Goal: Task Accomplishment & Management: Manage account settings

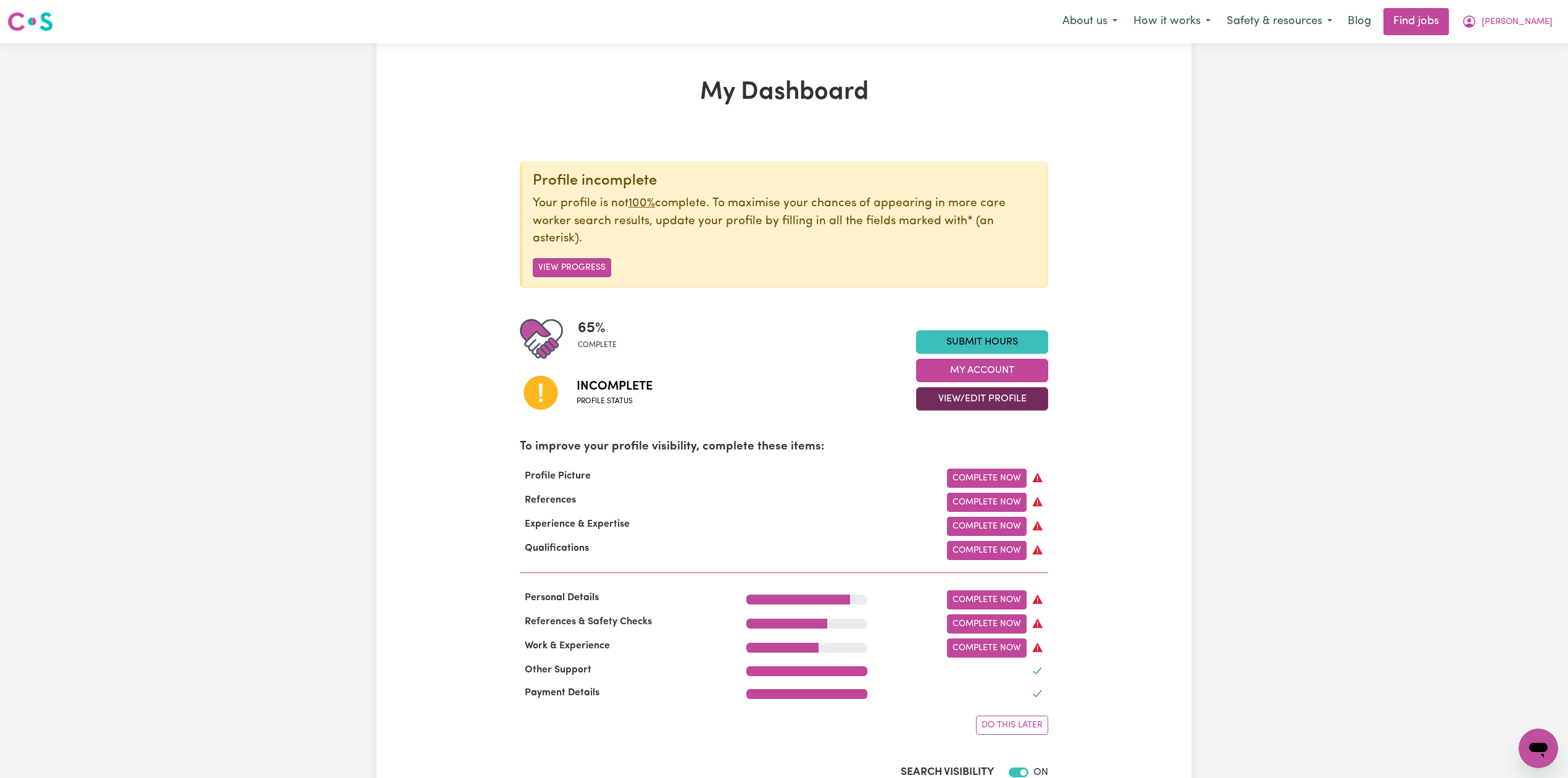
click at [1004, 398] on button "View/Edit Profile" at bounding box center [982, 399] width 132 height 23
click at [959, 457] on link "Edit Profile" at bounding box center [974, 456] width 115 height 25
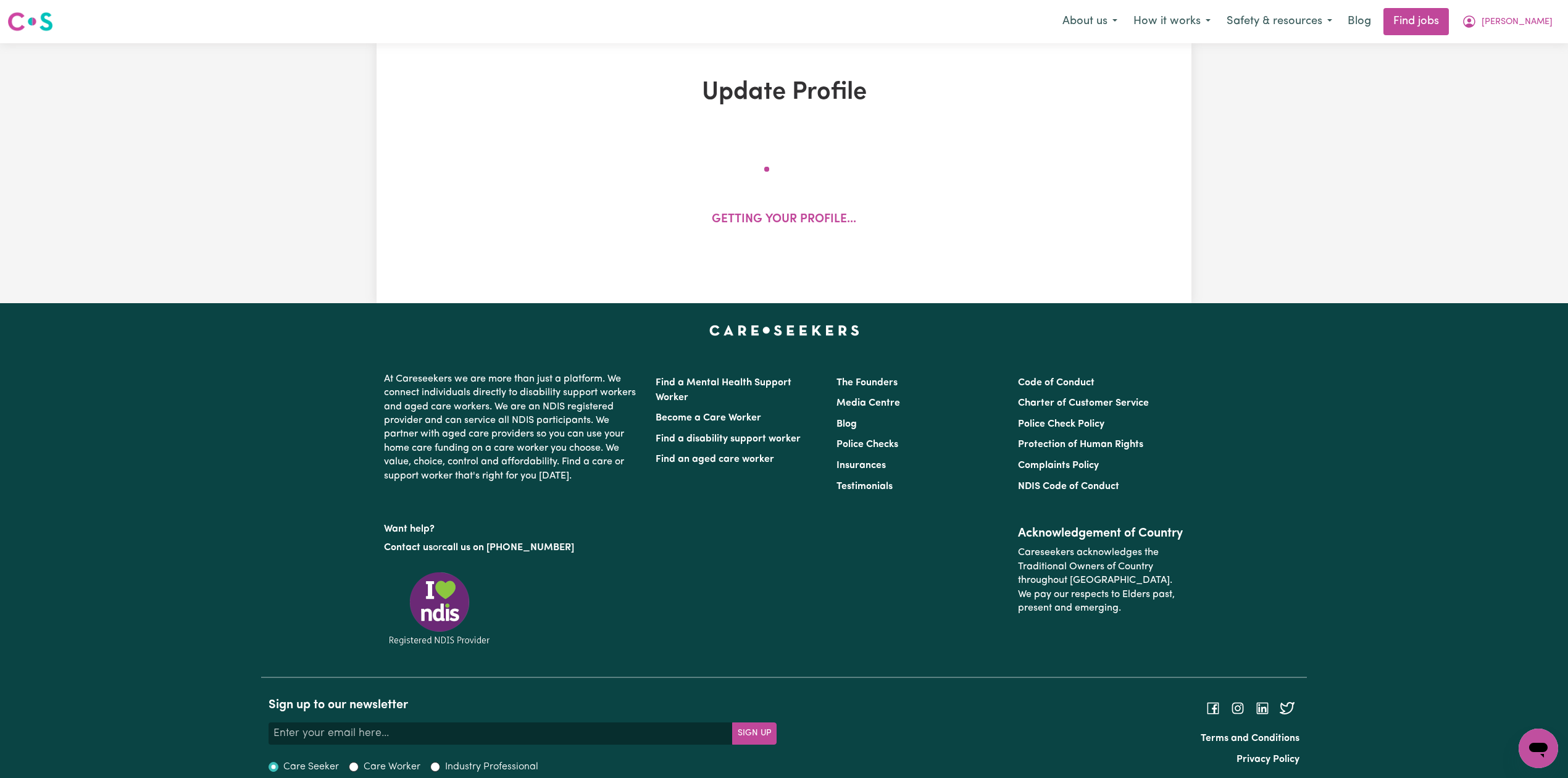
select select "[DEMOGRAPHIC_DATA]"
select select "Australian PR"
select select "Studying a healthcare related degree or qualification"
select select "45"
select select "70"
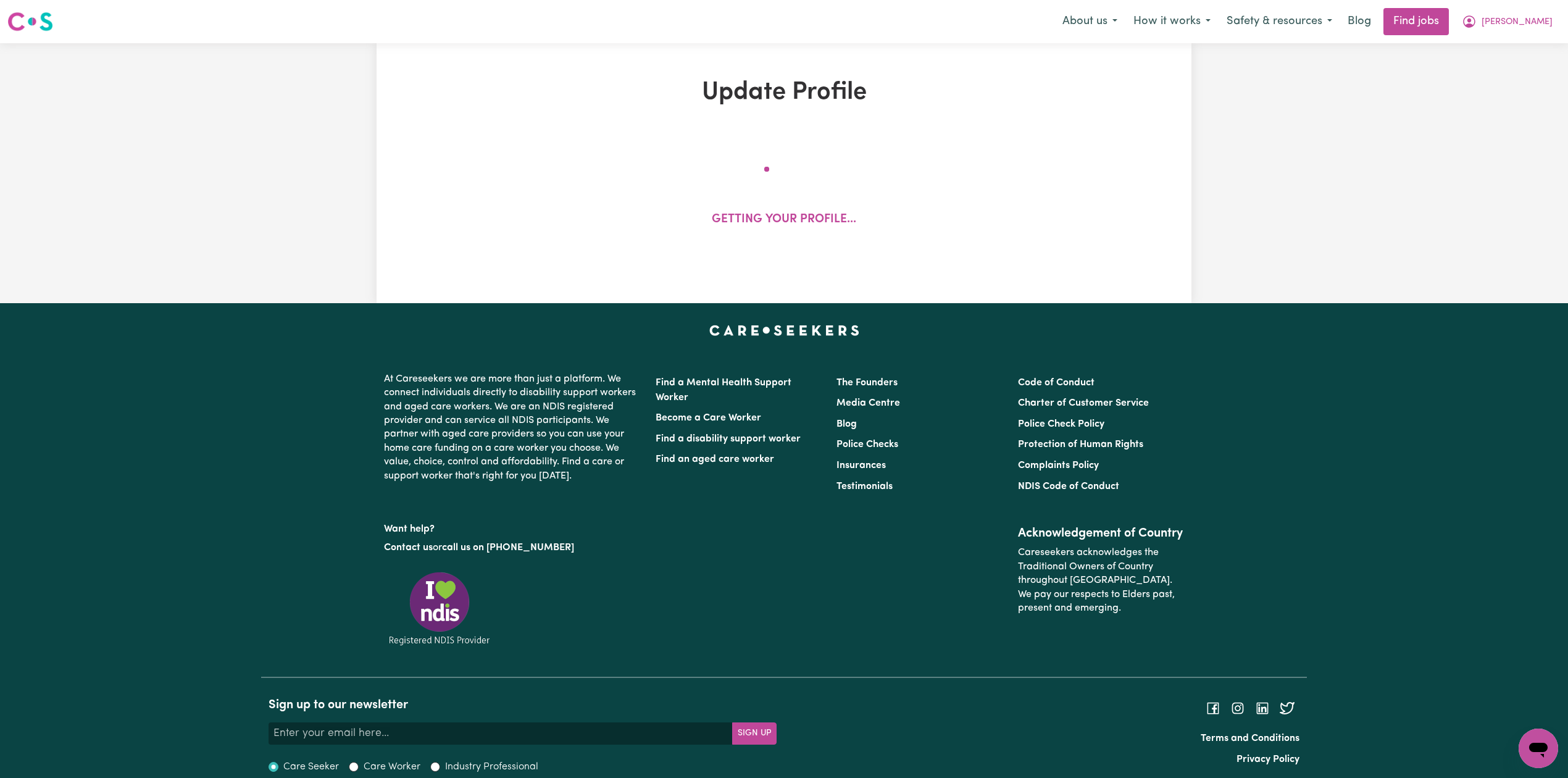
select select "80"
select select "120"
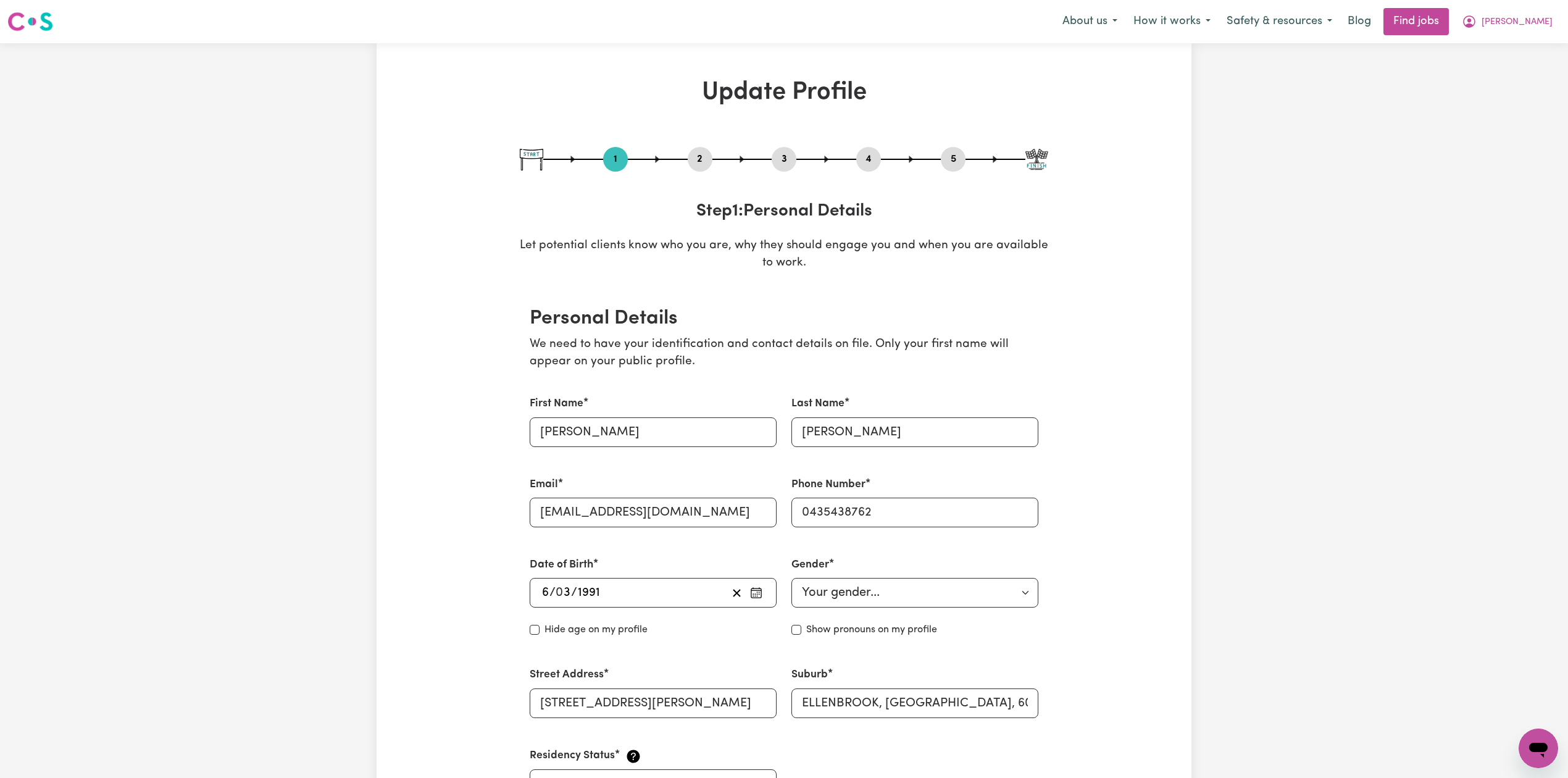
click at [701, 161] on button "2" at bounding box center [700, 159] width 25 height 16
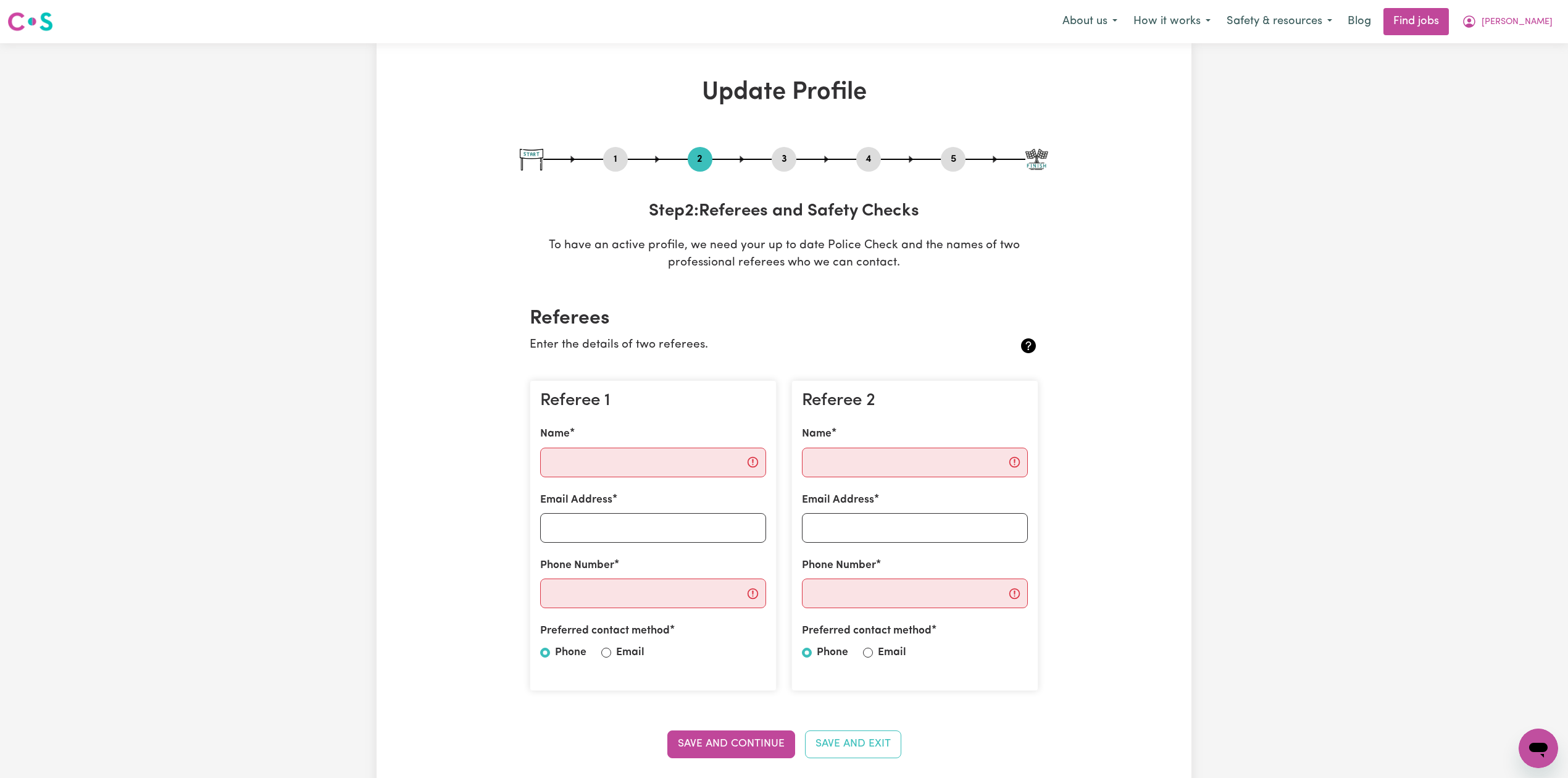
click at [949, 159] on button "5" at bounding box center [953, 159] width 25 height 16
select select "I am providing services privately on my own"
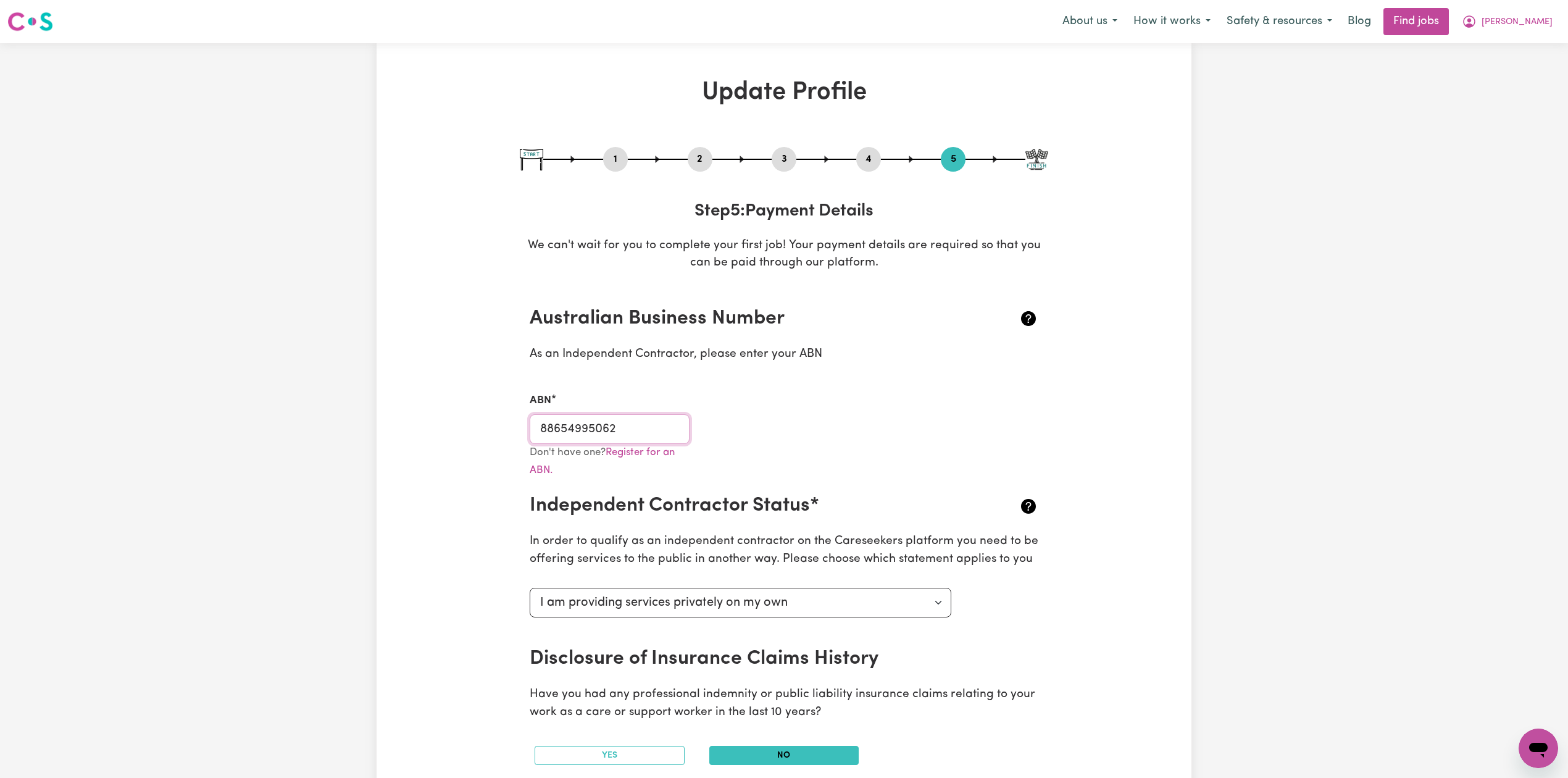
click at [571, 436] on input "88654995062" at bounding box center [609, 429] width 160 height 29
click at [618, 161] on button "1" at bounding box center [615, 159] width 25 height 16
select select "[DEMOGRAPHIC_DATA]"
select select "Australian PR"
select select "Studying a healthcare related degree or qualification"
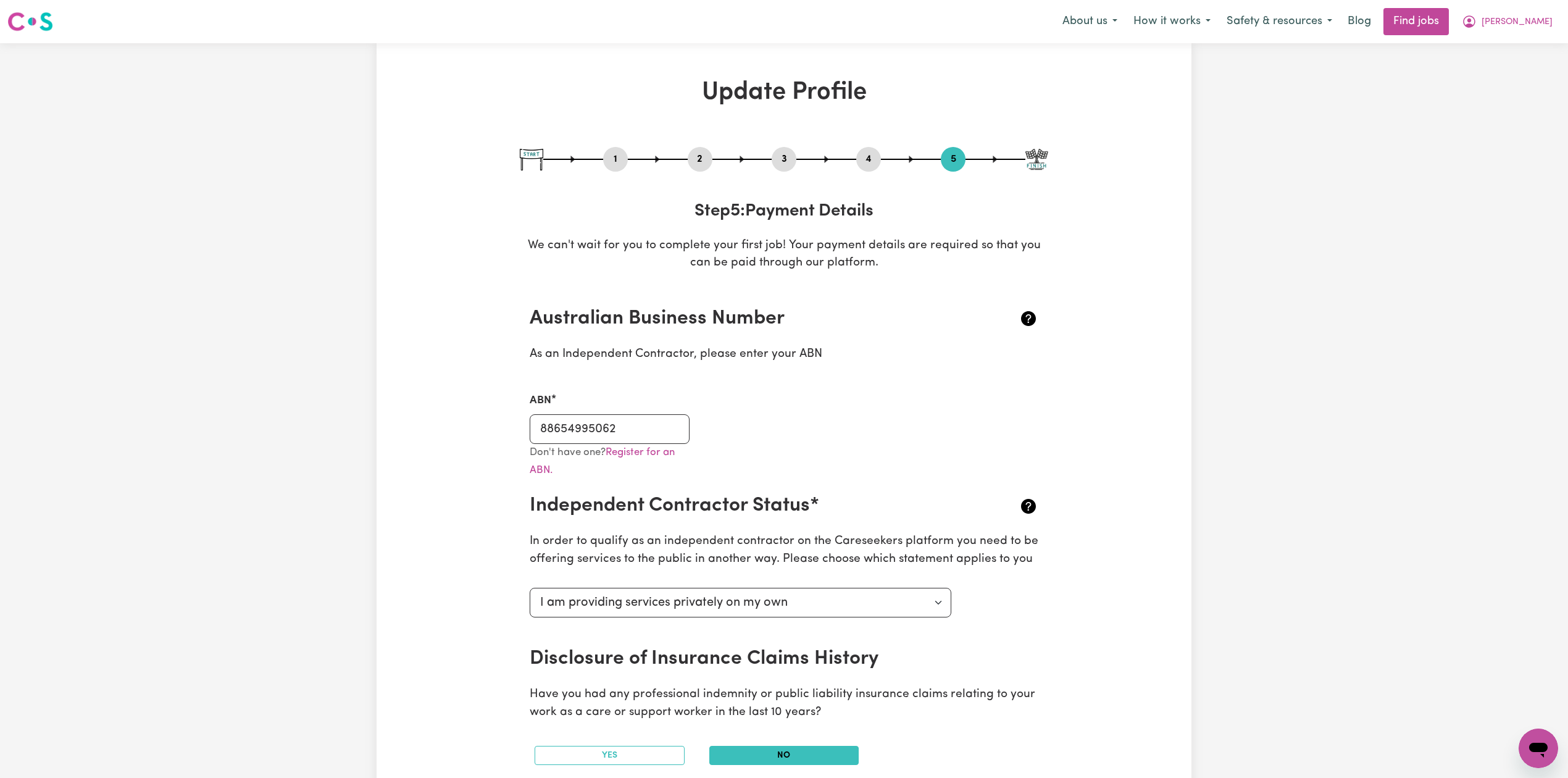
select select "45"
select select "70"
select select "80"
select select "120"
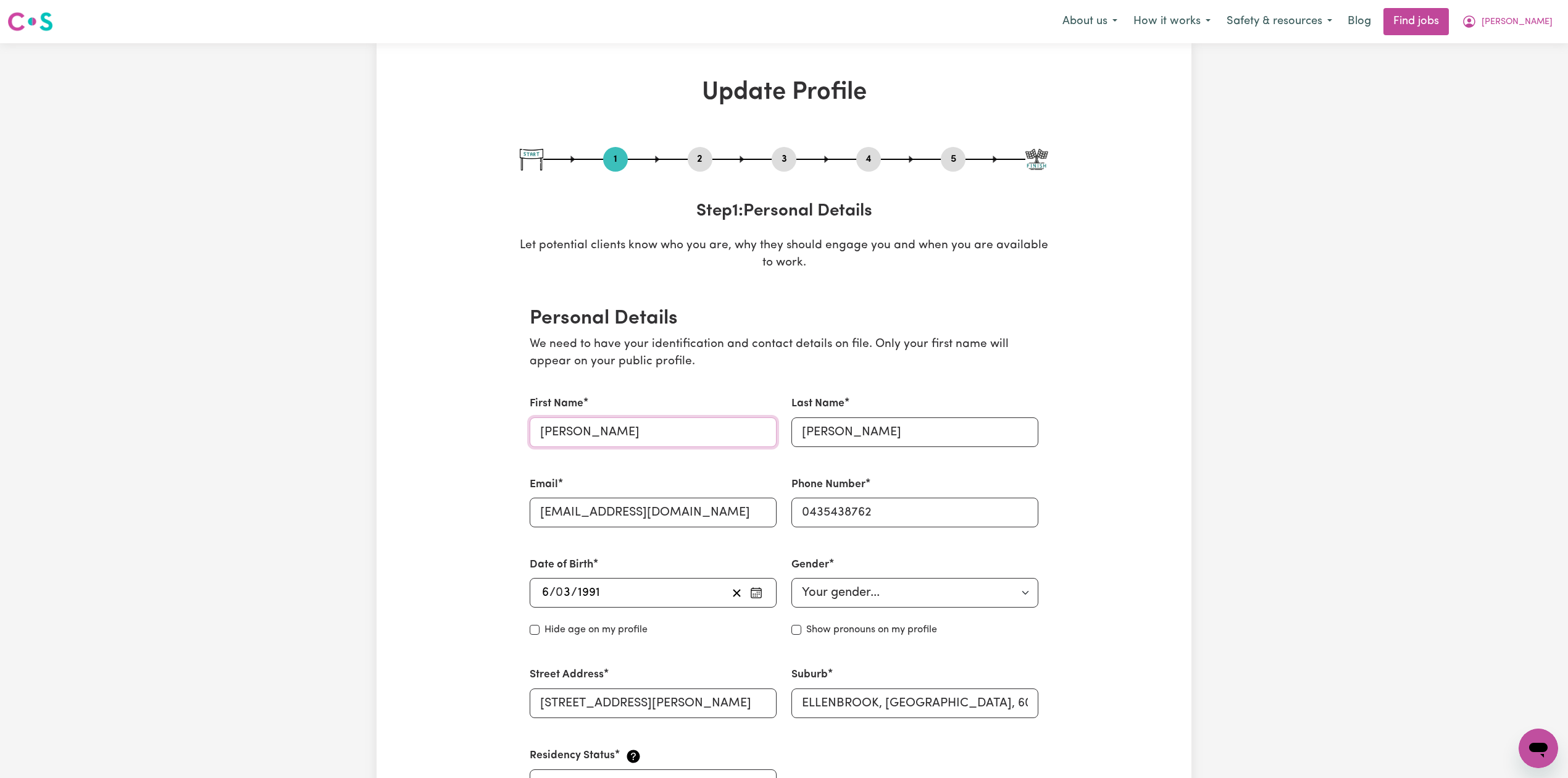
click at [601, 434] on input "[PERSON_NAME]" at bounding box center [653, 432] width 247 height 29
paste input "Kaur"
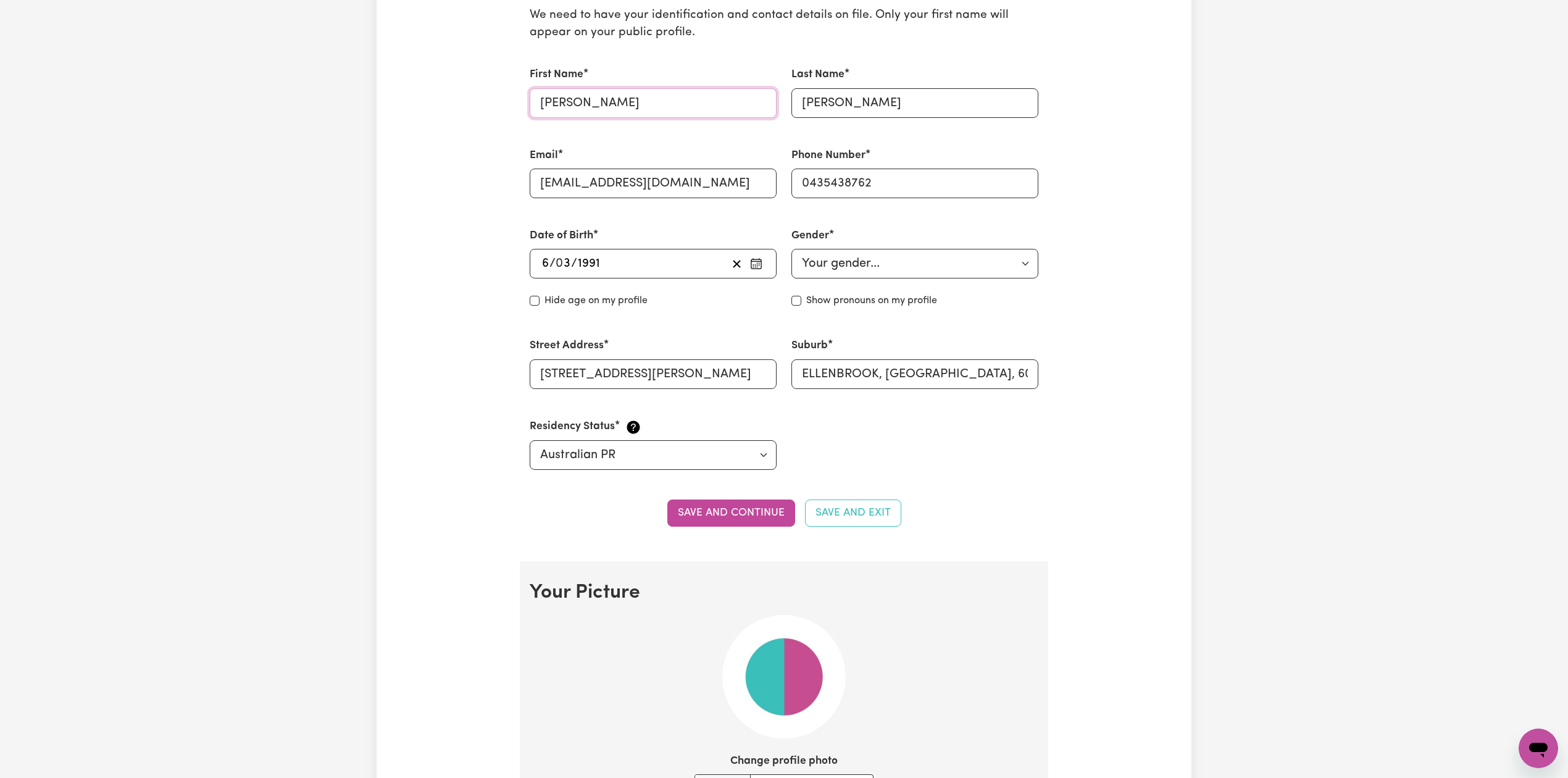
type input "[PERSON_NAME]"
click at [728, 474] on div "Residency Status Select your residency status... [DEMOGRAPHIC_DATA] citizen Aus…" at bounding box center [653, 444] width 262 height 81
click at [730, 517] on button "Save and continue" at bounding box center [731, 513] width 128 height 27
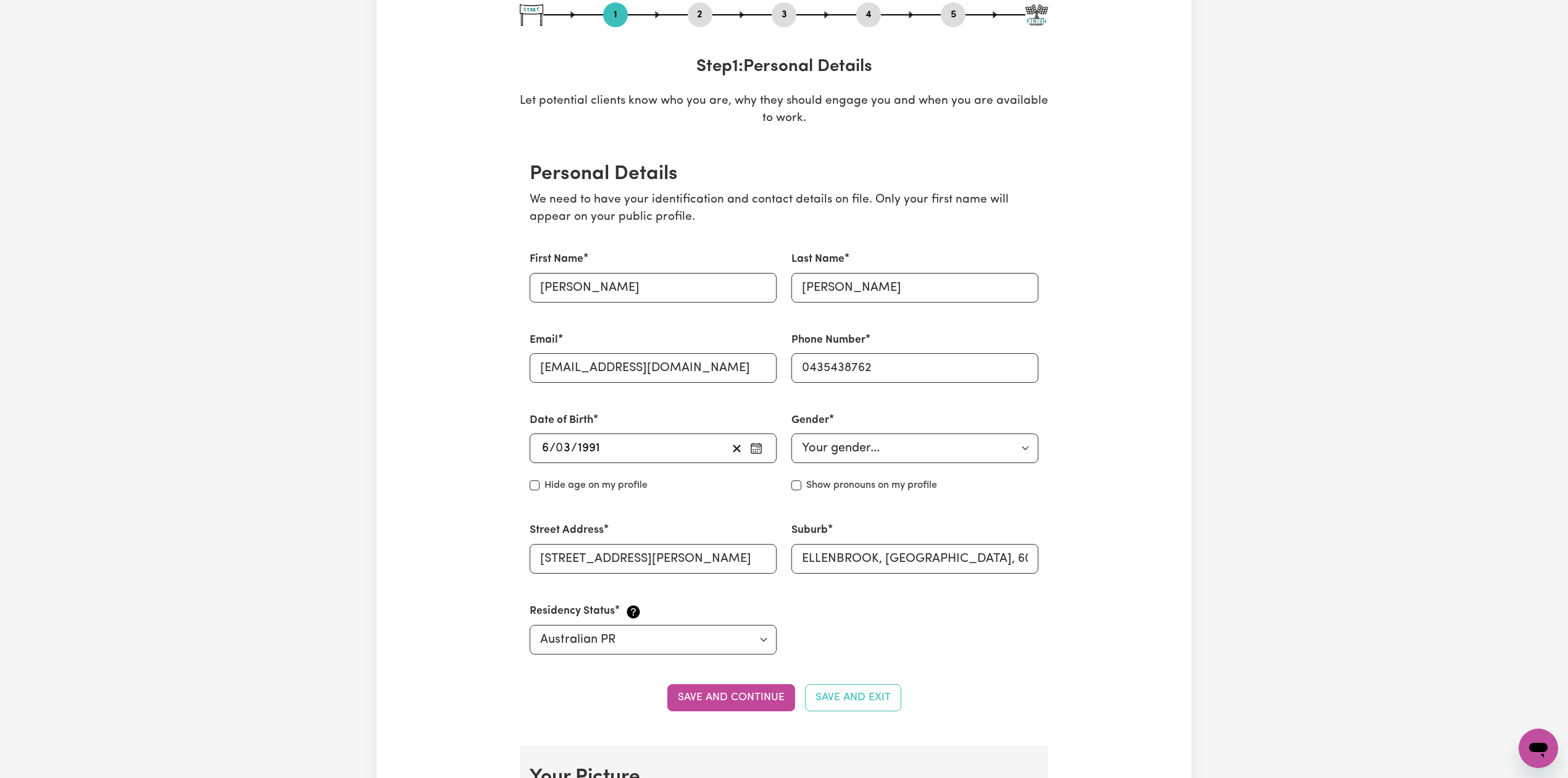
scroll to position [0, 0]
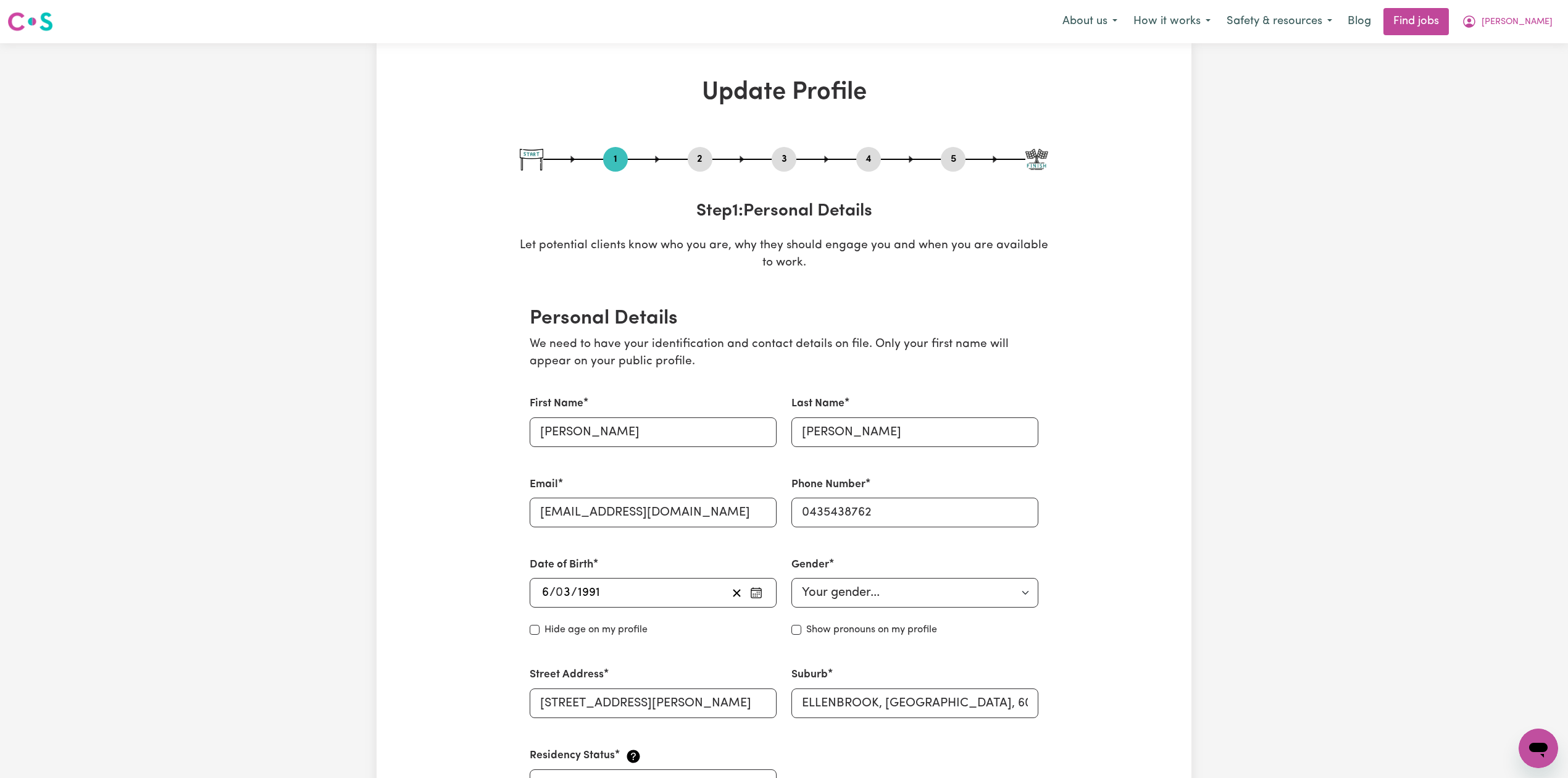
click at [775, 159] on div "1 2 3 4 5" at bounding box center [784, 159] width 529 height 25
click at [782, 161] on button "3" at bounding box center [784, 159] width 25 height 16
select select "2024"
select select "2025"
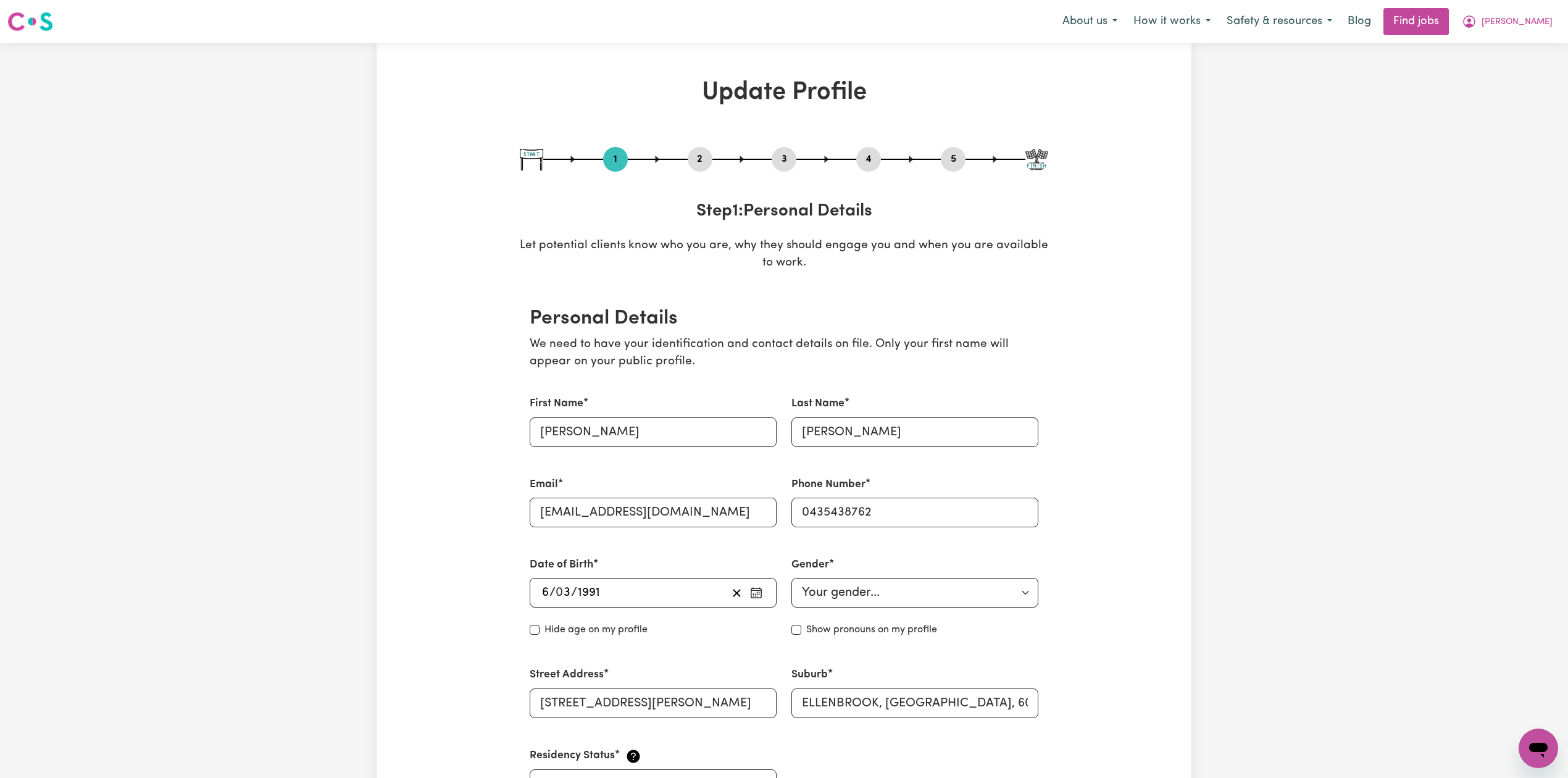
select select "2025"
select select "Certificate III (Individual Support)"
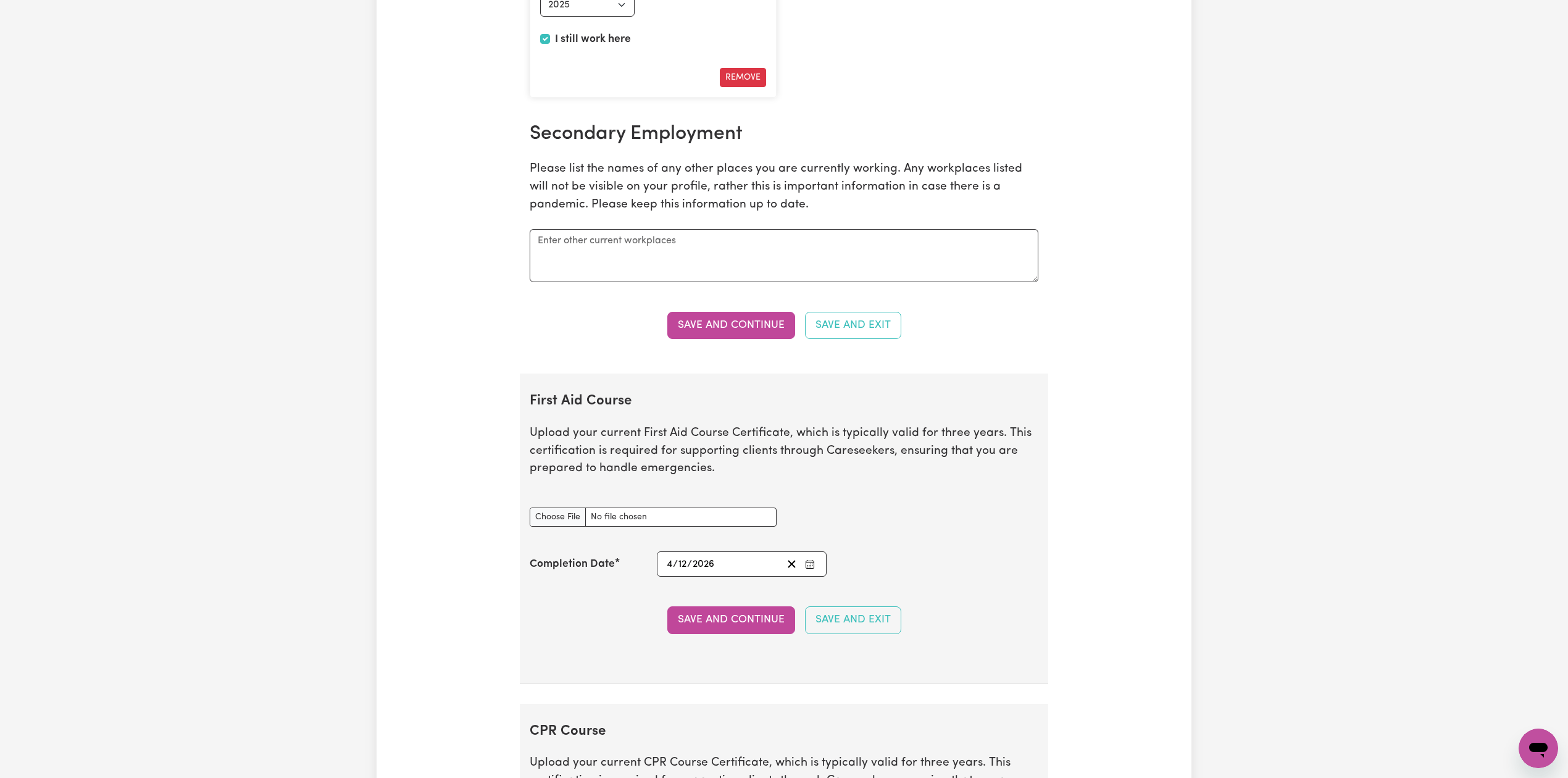
scroll to position [2552, 0]
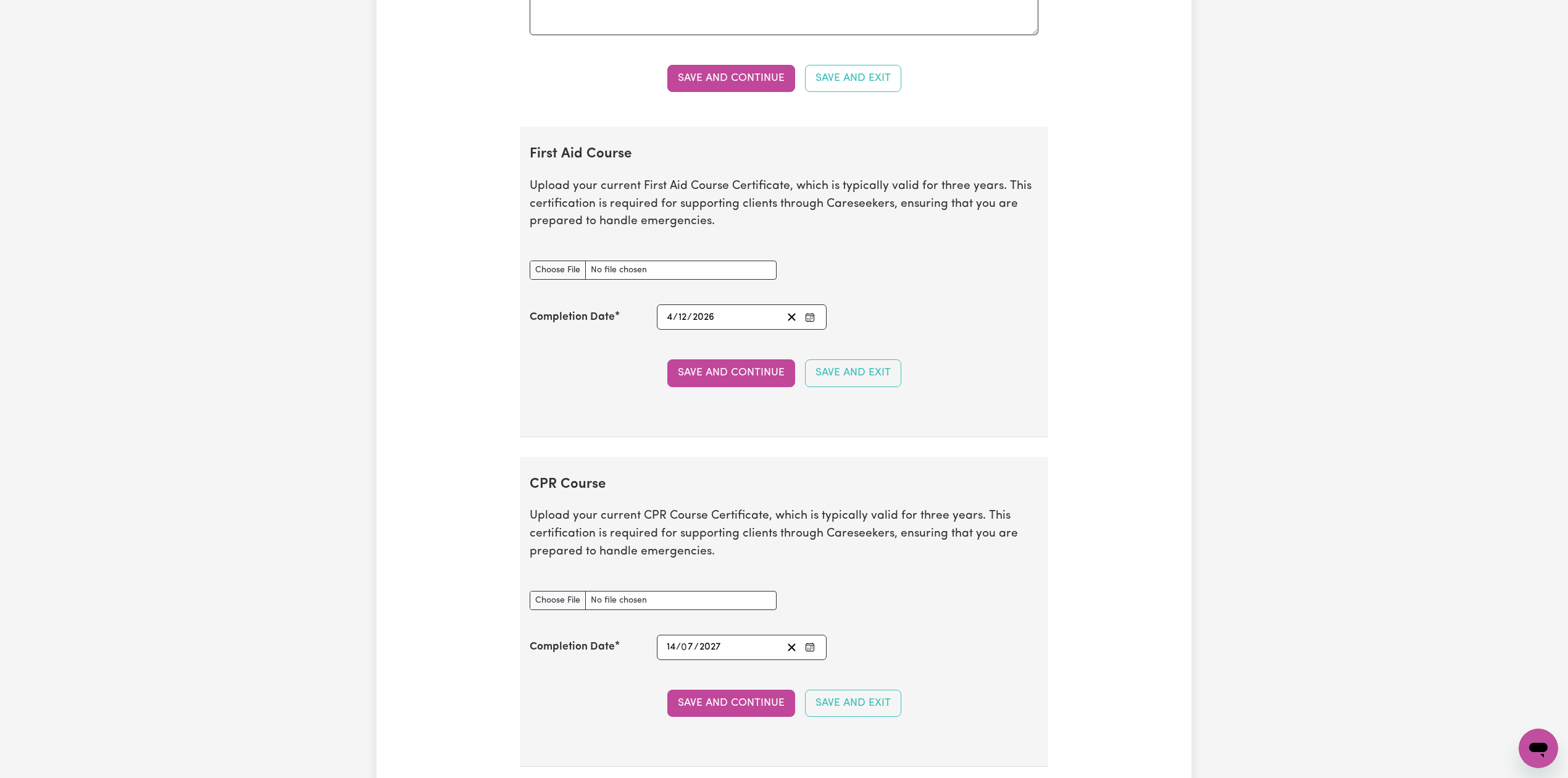
click at [658, 245] on section "First Aid Course Upload your current First Aid Course Certificate, which is typ…" at bounding box center [784, 282] width 529 height 311
click at [556, 275] on input "First Aid Course document" at bounding box center [653, 270] width 247 height 19
type input "C:\fakepath\[PERSON_NAME] CPR and First Aid Certificate 04122023.pdf"
click at [798, 326] on button "Clear date" at bounding box center [792, 317] width 19 height 17
click at [813, 316] on icon "Enter the Completion Date of your First Aid Course" at bounding box center [810, 316] width 8 height 0
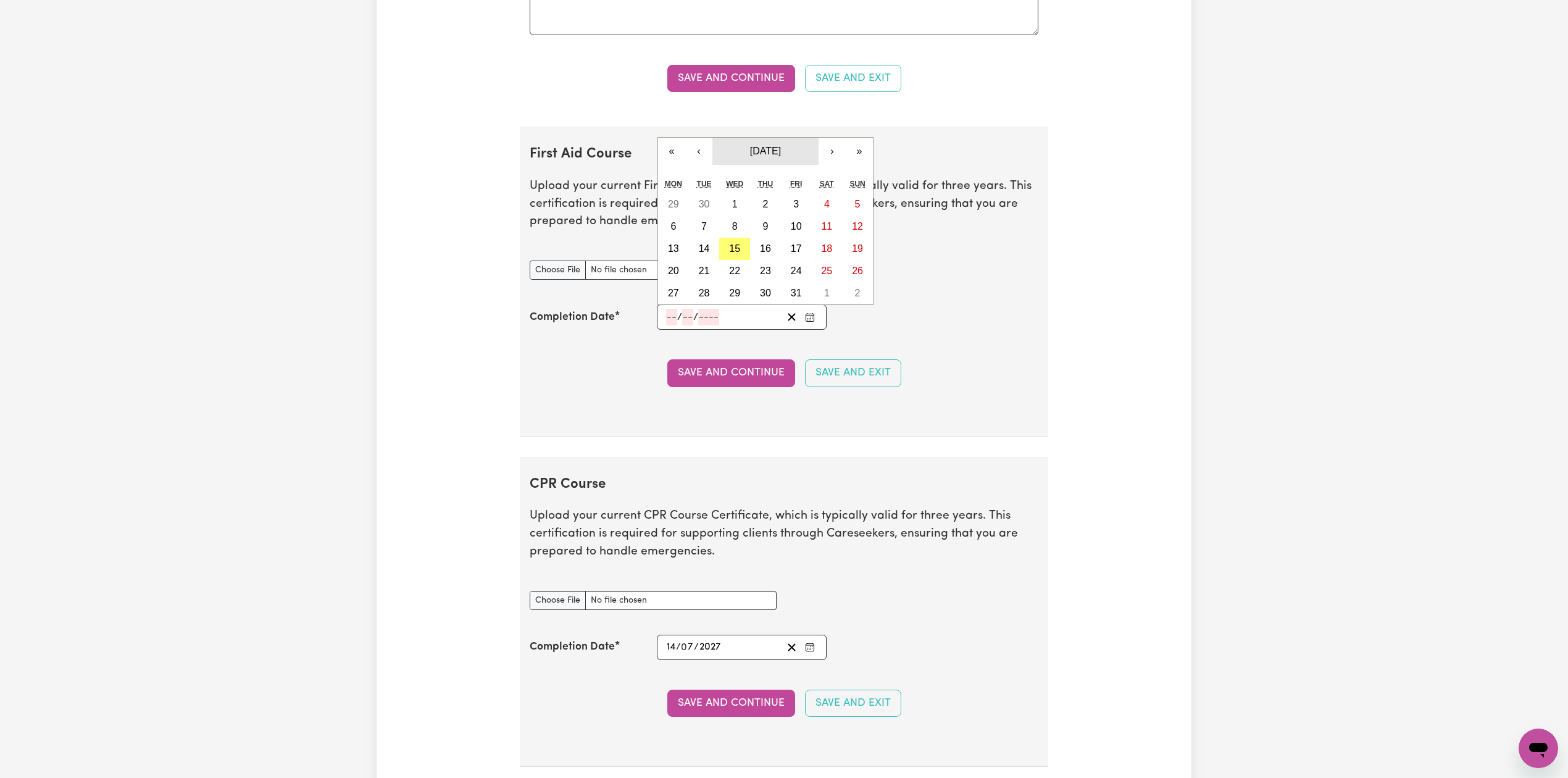
click at [771, 156] on span "[DATE]" at bounding box center [765, 151] width 31 height 11
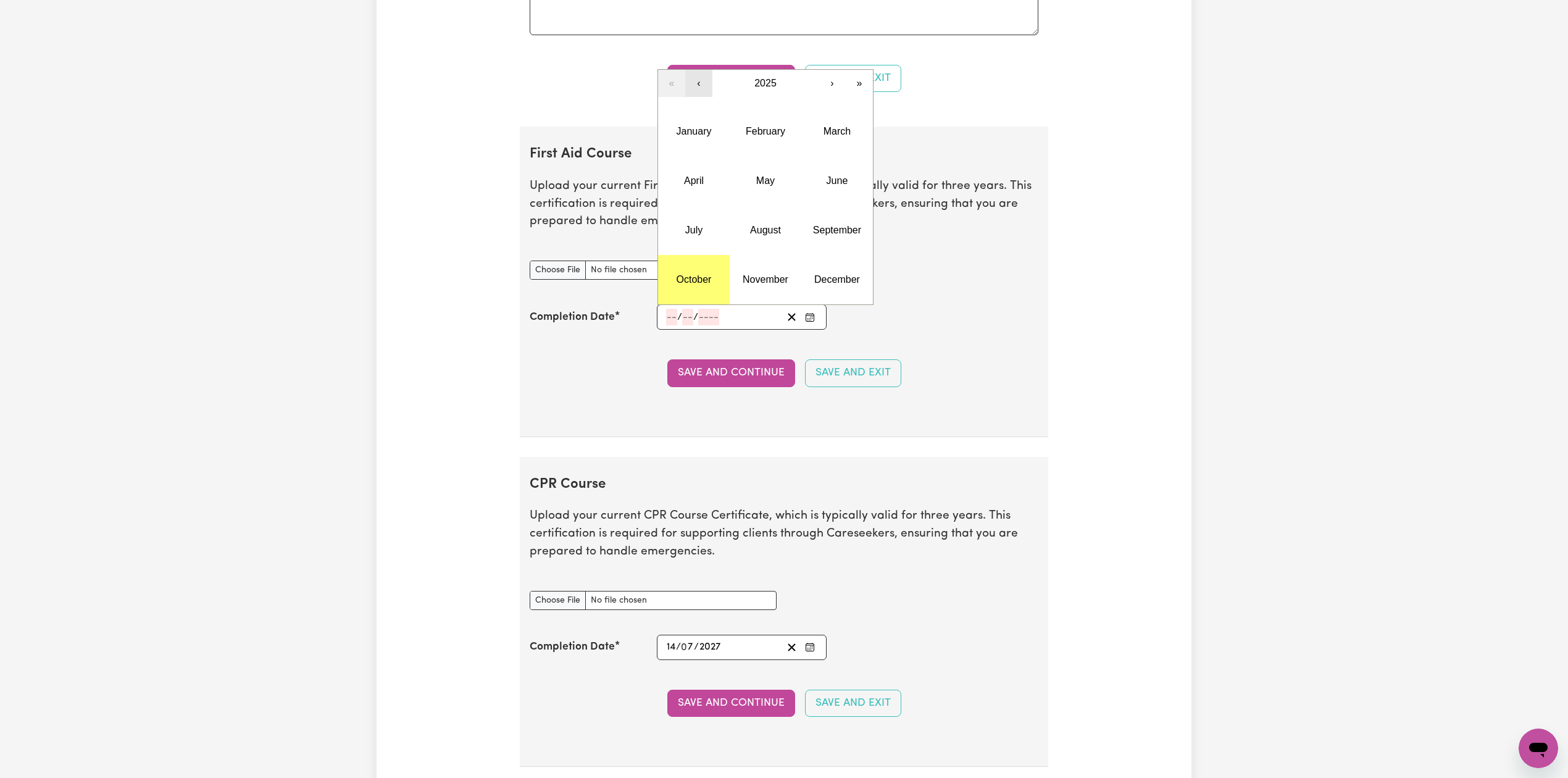
click at [707, 97] on button "‹" at bounding box center [698, 83] width 27 height 27
click at [828, 97] on button "›" at bounding box center [832, 83] width 27 height 27
click at [840, 285] on abbr "December" at bounding box center [837, 280] width 46 height 11
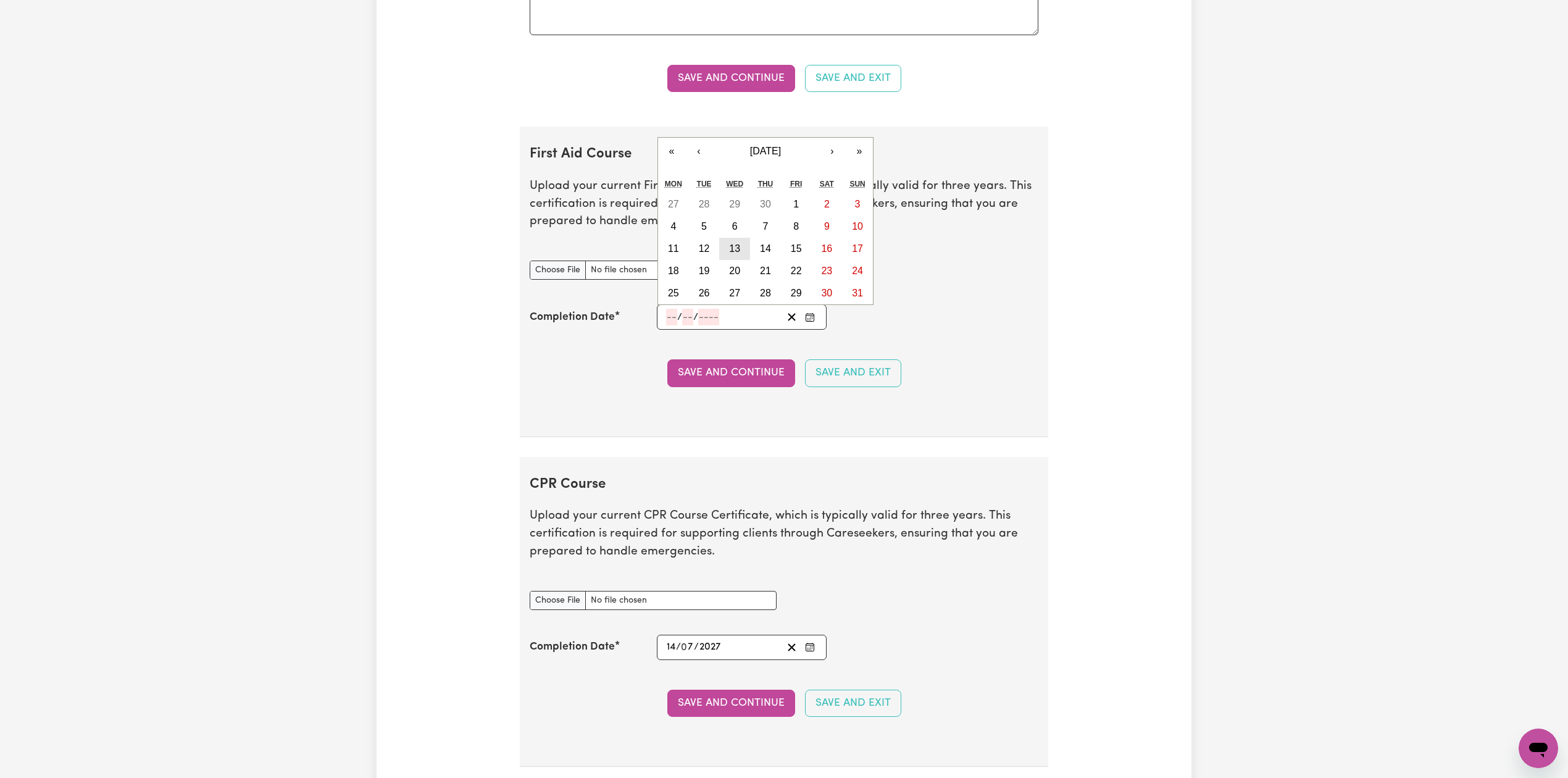
click at [721, 260] on button "13" at bounding box center [735, 248] width 31 height 22
type input "[DATE]"
type input "13"
type input "12"
type input "2023"
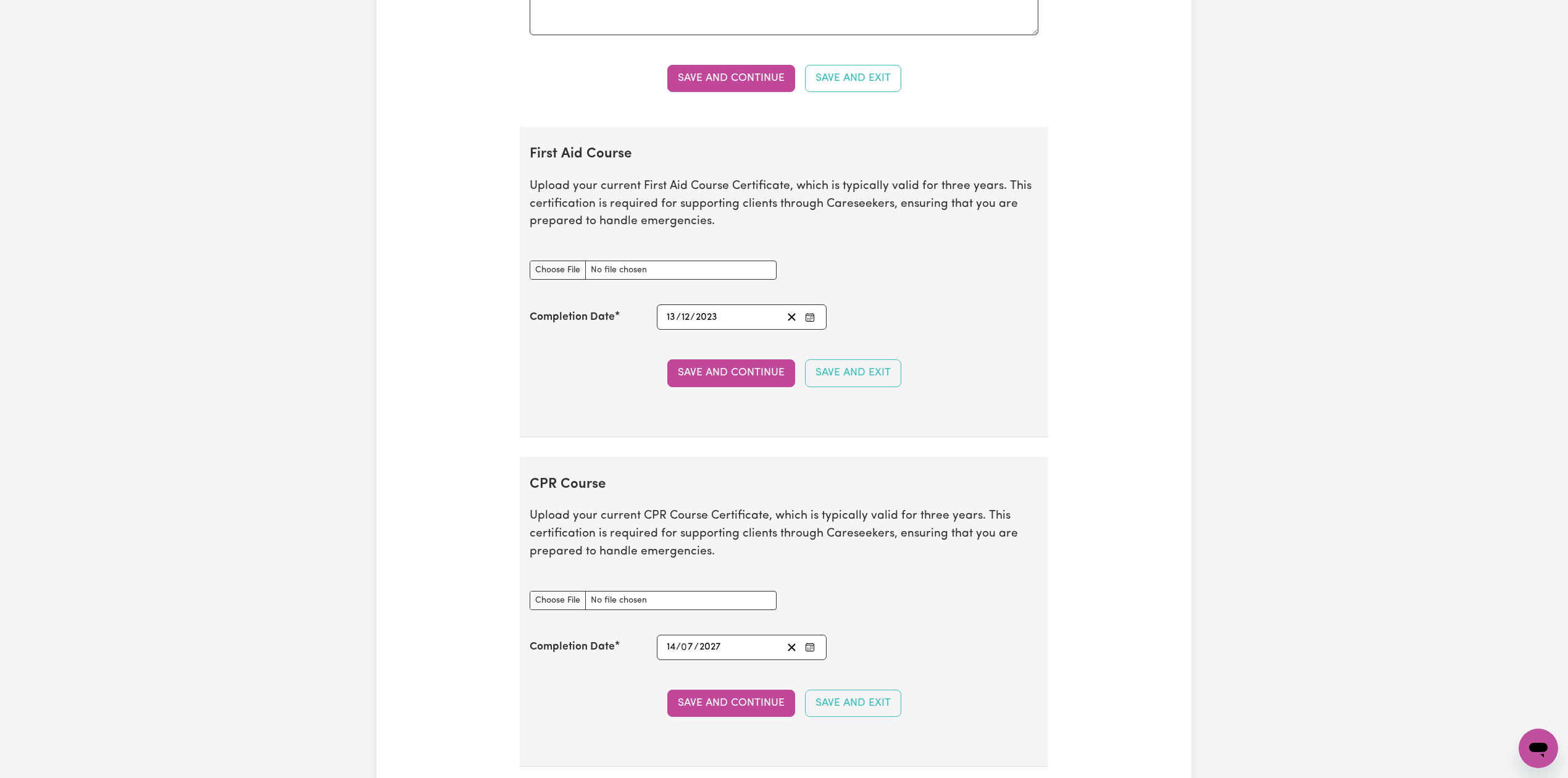
click at [699, 326] on input "2023" at bounding box center [707, 317] width 23 height 17
click at [677, 236] on button "4" at bounding box center [673, 227] width 31 height 22
type input "[DATE]"
type input "4"
click at [695, 386] on button "Save and Continue" at bounding box center [731, 373] width 128 height 27
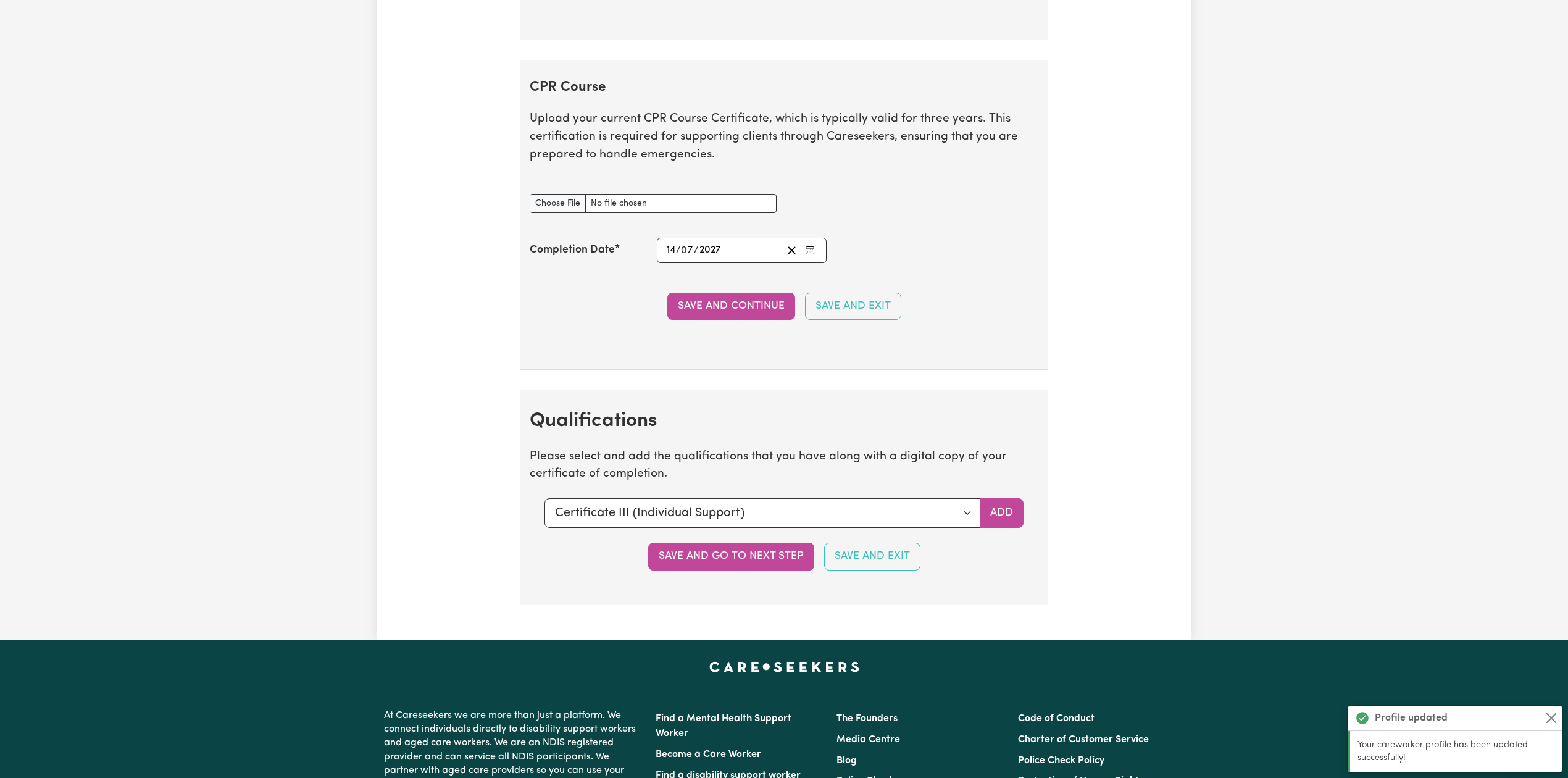
scroll to position [3024, 0]
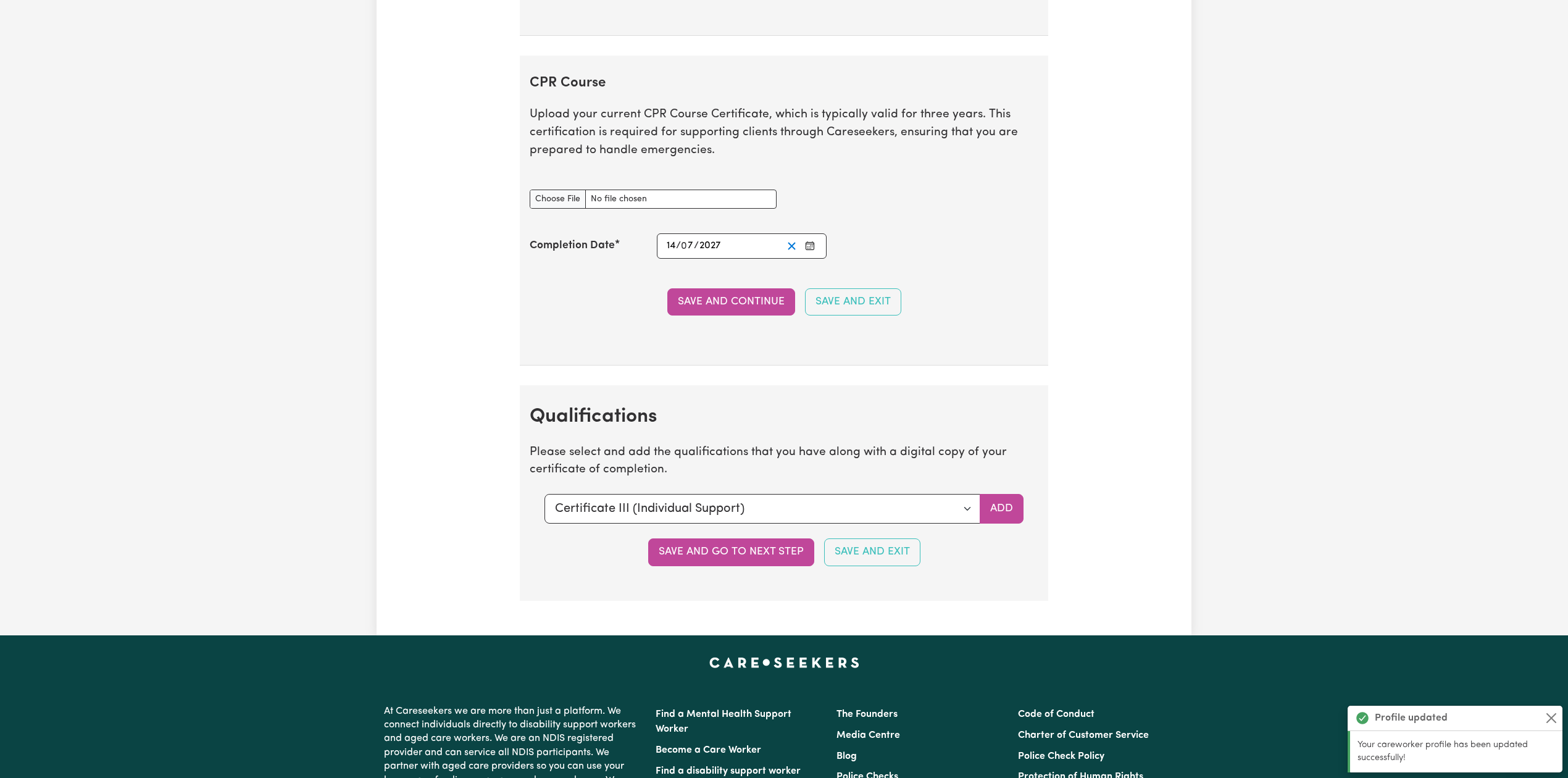
click at [796, 252] on icon "Clear date" at bounding box center [792, 246] width 12 height 12
click at [568, 224] on div "CPR Course document" at bounding box center [653, 199] width 262 height 49
click at [567, 209] on input "CPR Course document" at bounding box center [653, 199] width 247 height 19
type input "C:\fakepath\[PERSON_NAME] CPR Certificate 14072025.pdf"
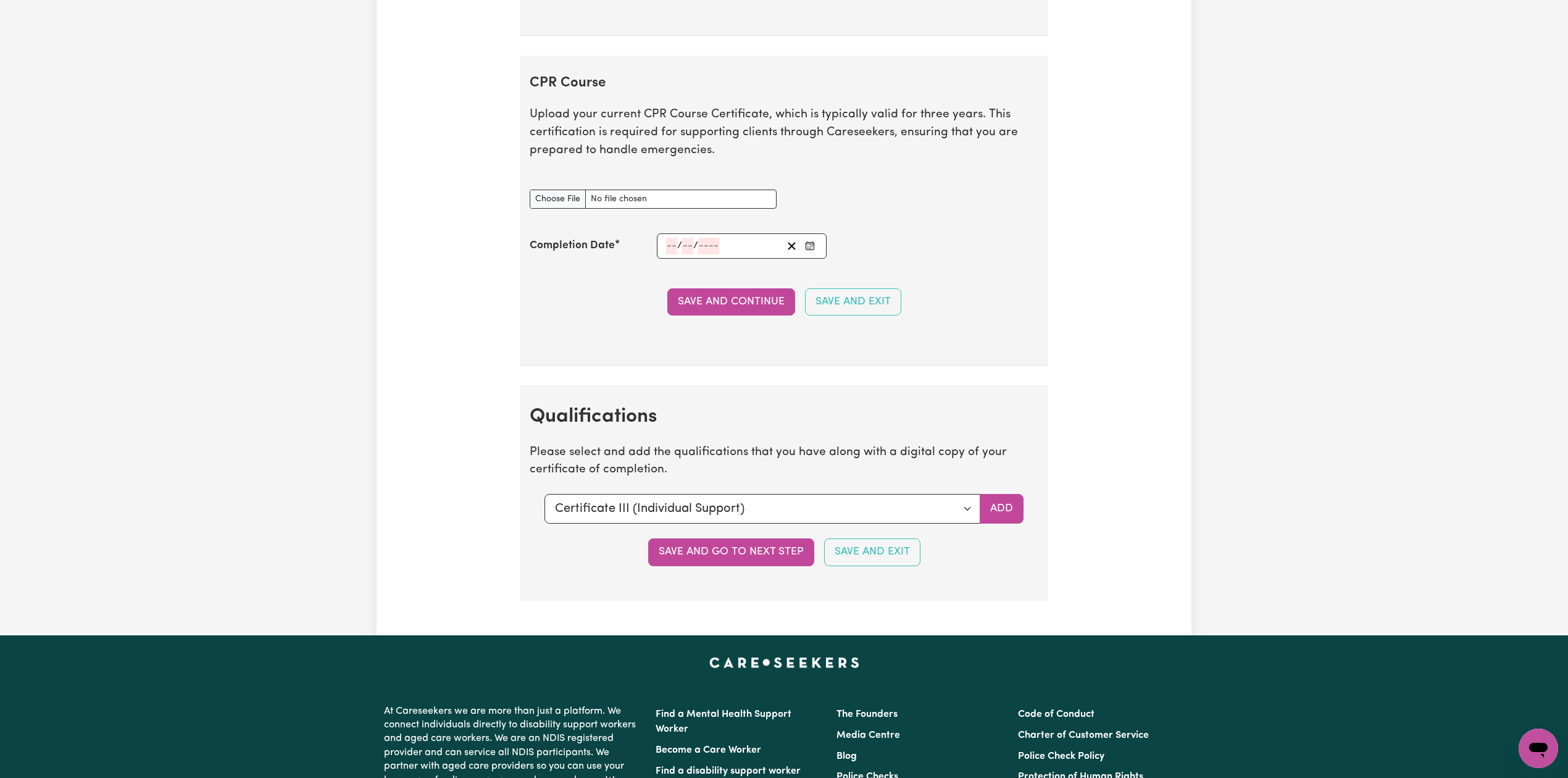
click at [806, 250] on rect "Enter the Completion Date of your CPR Course" at bounding box center [810, 247] width 8 height 8
click at [753, 85] on span "[DATE]" at bounding box center [765, 80] width 31 height 11
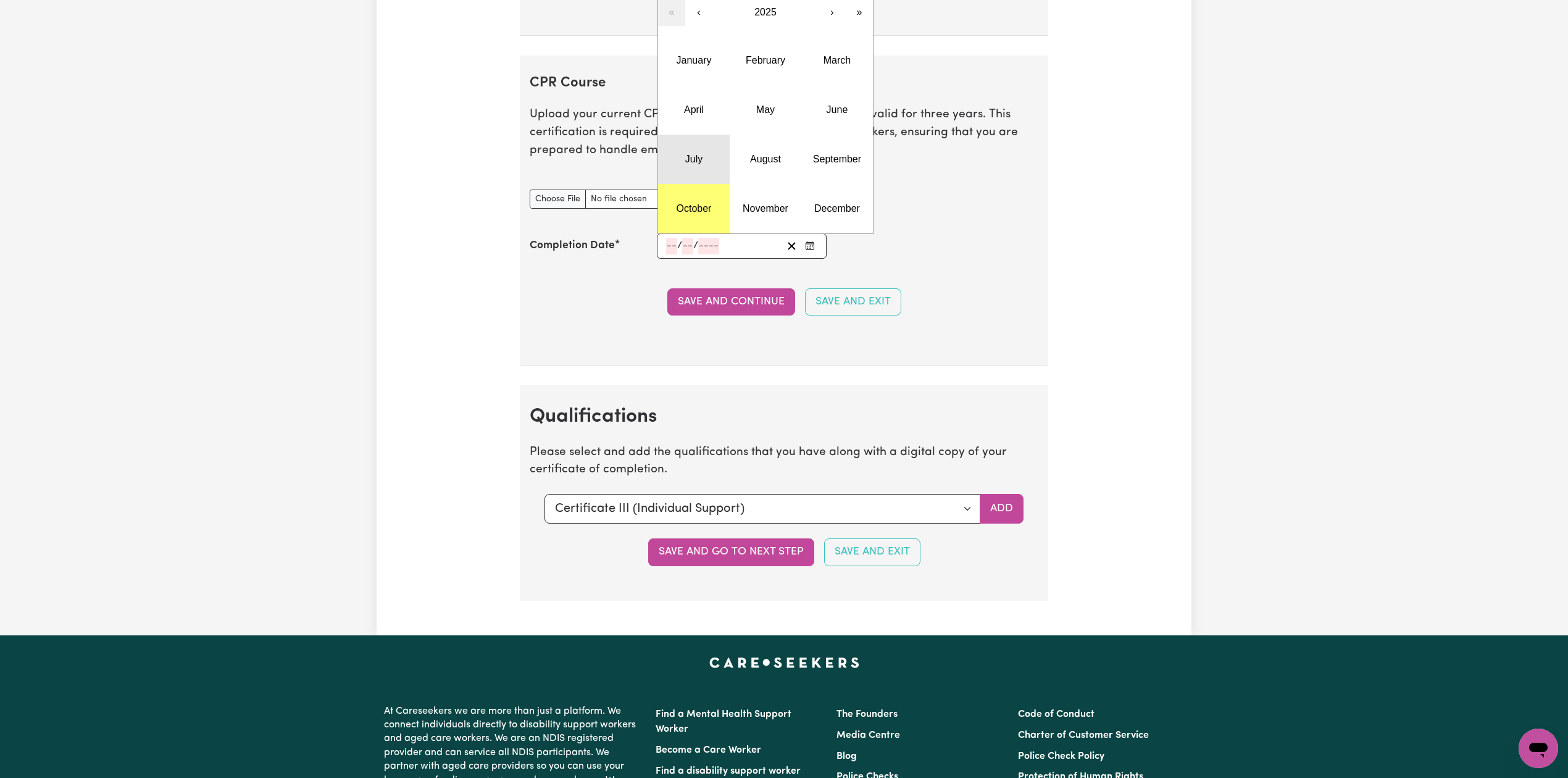
click at [715, 167] on button "July" at bounding box center [694, 159] width 72 height 49
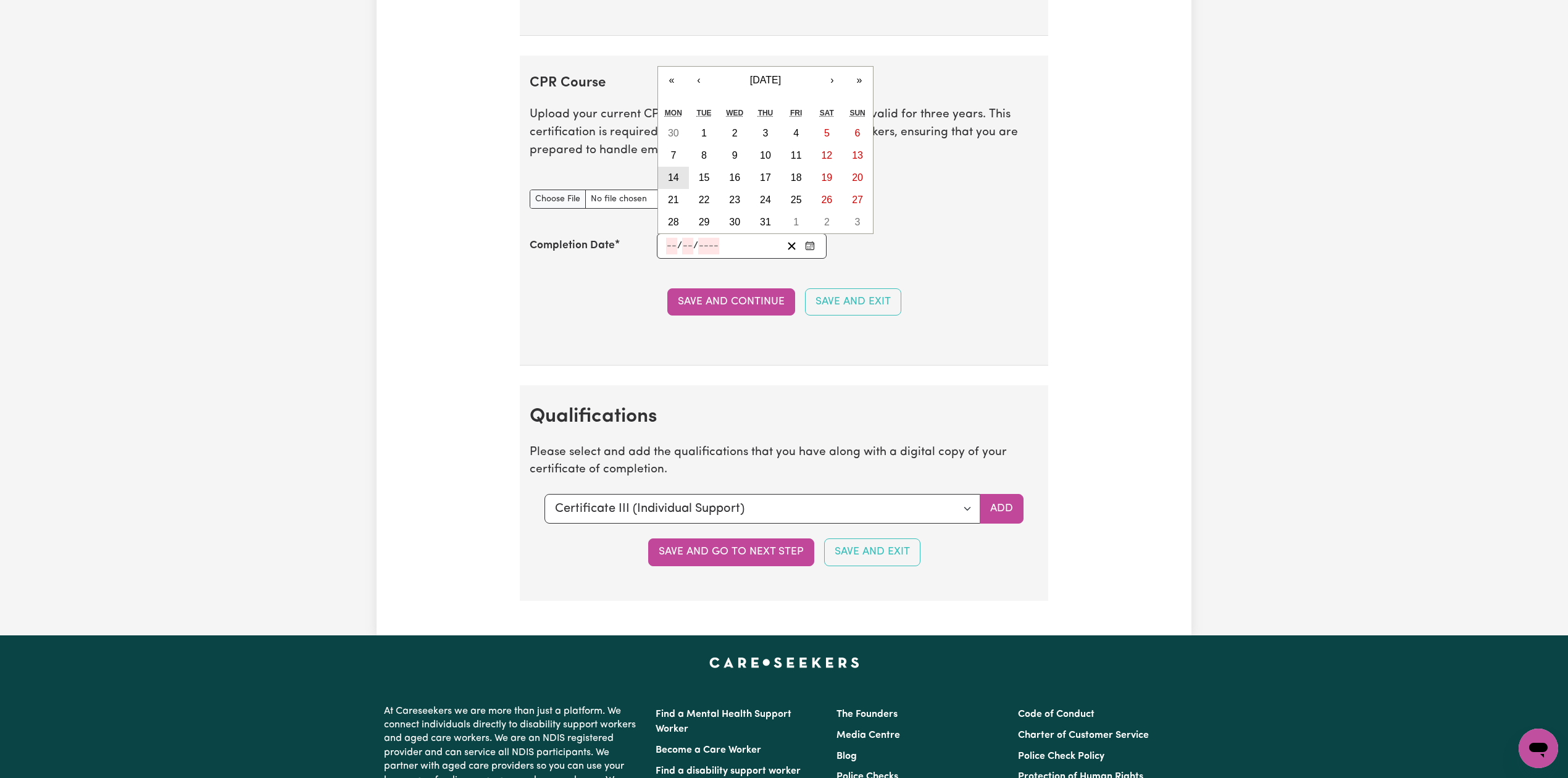
click at [674, 183] on abbr "14" at bounding box center [673, 178] width 11 height 11
type input "[DATE]"
type input "14"
type input "7"
type input "2025"
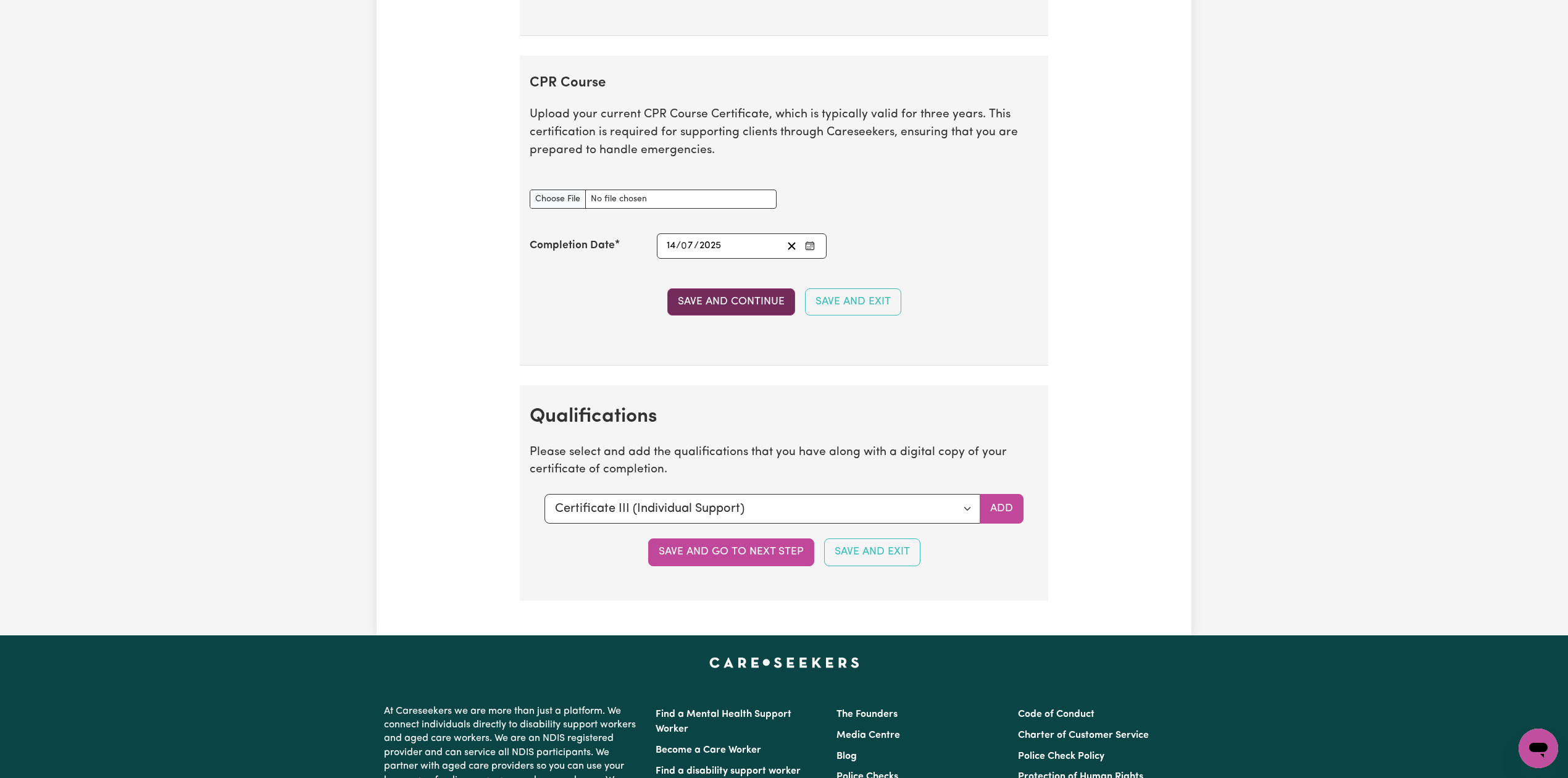
click at [707, 312] on button "Save and Continue" at bounding box center [731, 302] width 128 height 27
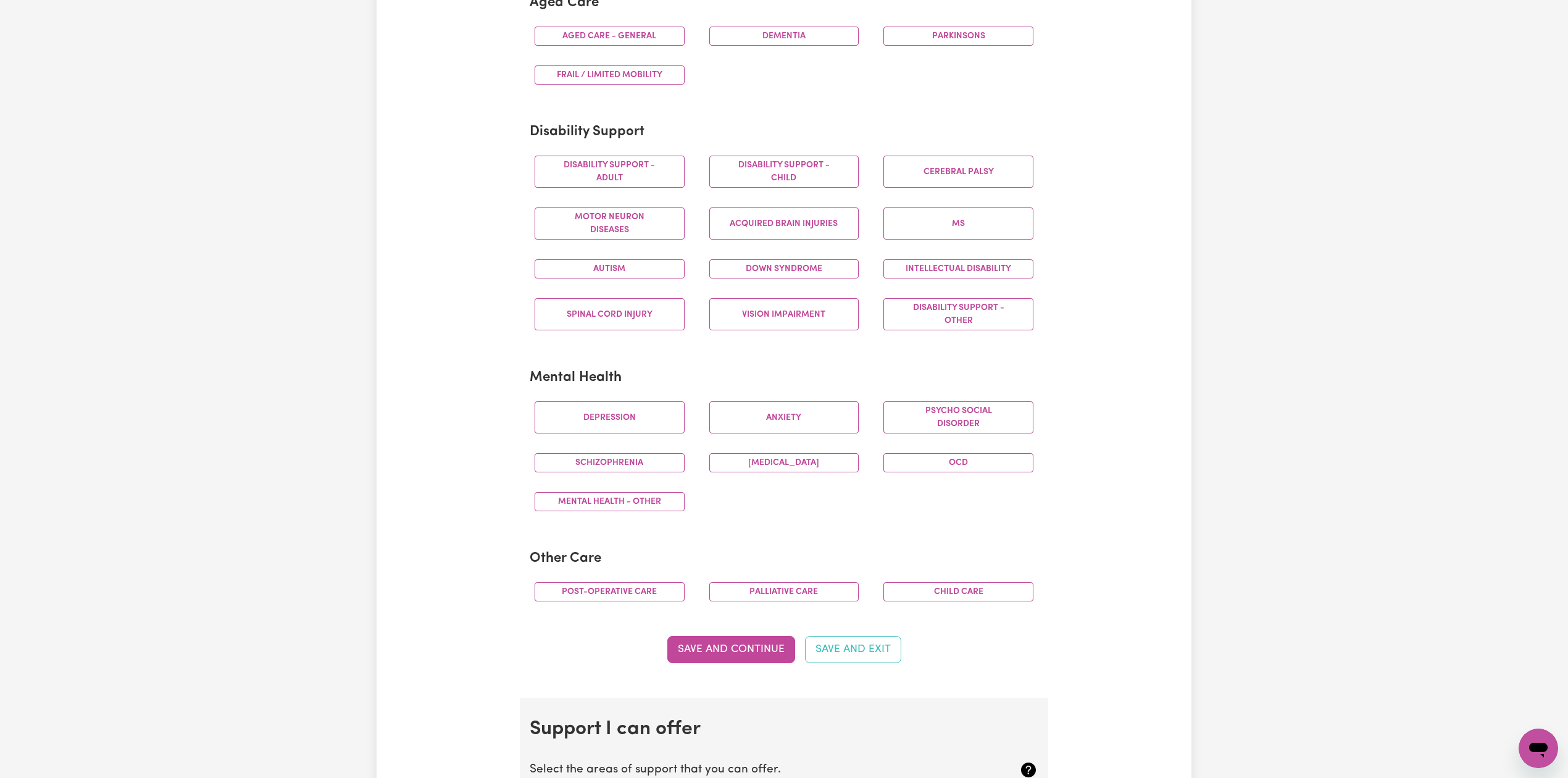
scroll to position [0, 0]
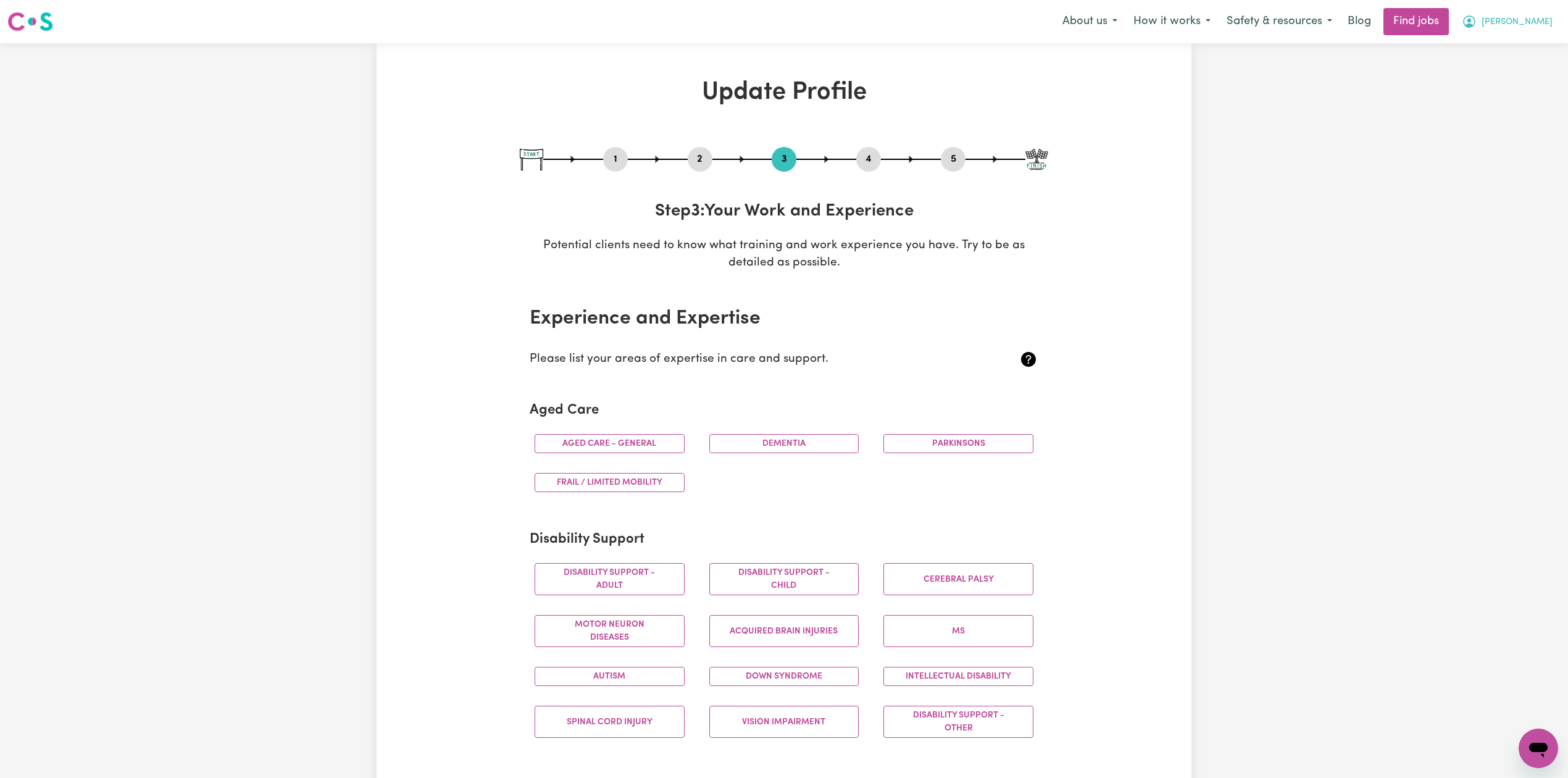
click at [1519, 23] on span "[PERSON_NAME]" at bounding box center [1517, 22] width 71 height 14
click at [1512, 92] on link "Logout" at bounding box center [1512, 94] width 97 height 23
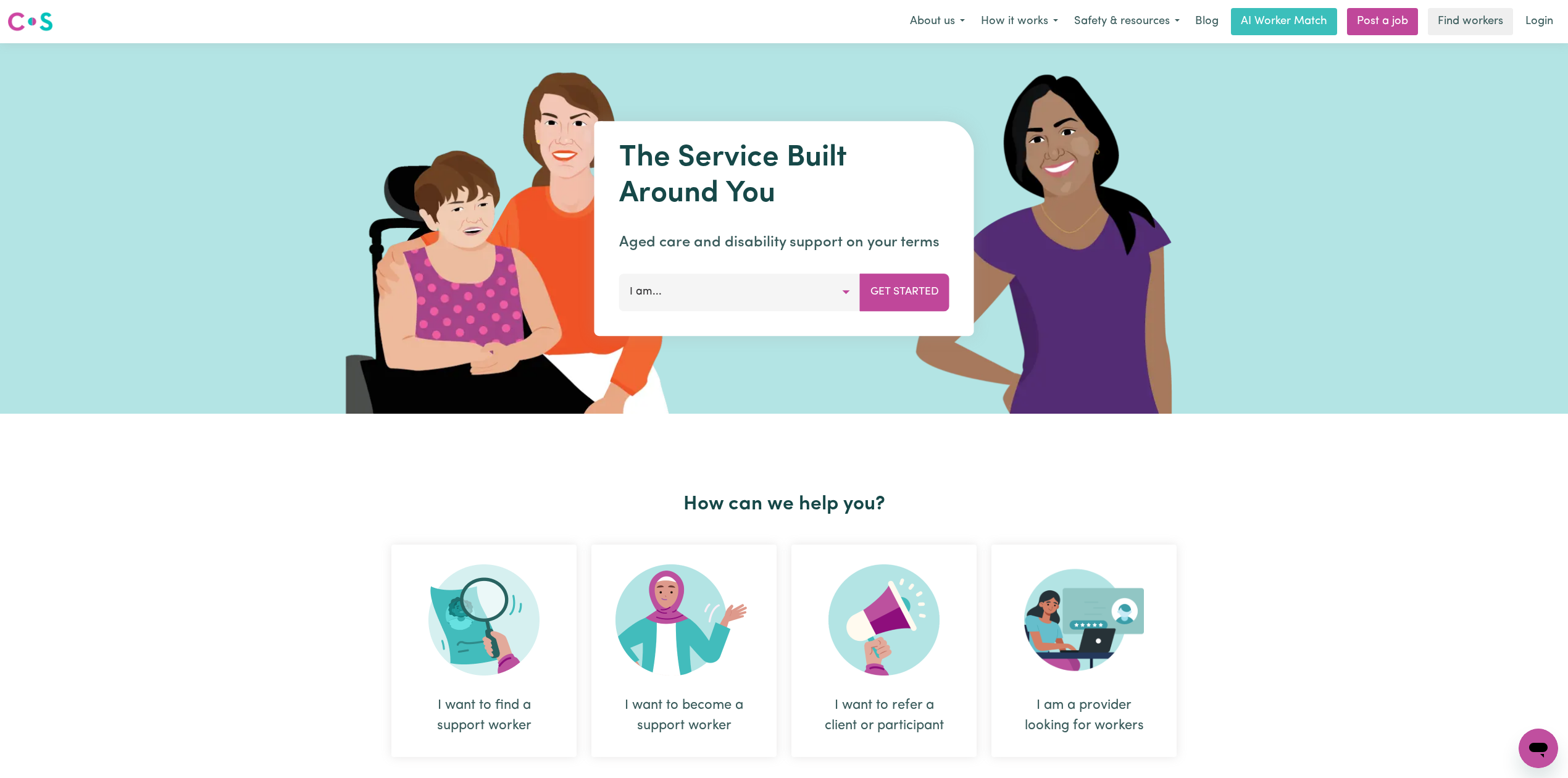
click at [1555, 39] on nav "Menu About us How it works Safety & resources Blog AI Worker Match Post a job F…" at bounding box center [784, 22] width 1568 height 43
click at [1553, 27] on link "Login" at bounding box center [1539, 21] width 43 height 27
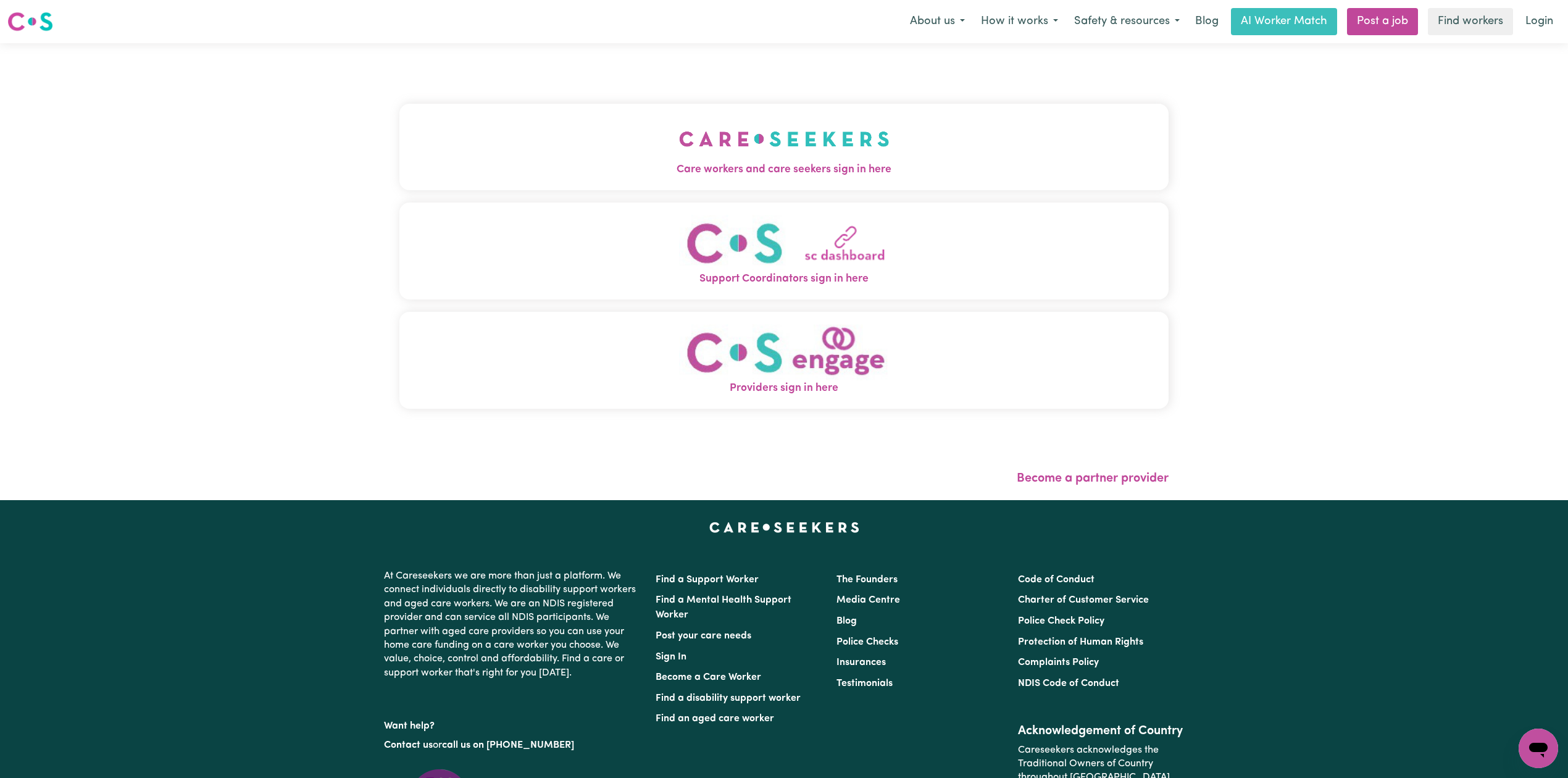
drag, startPoint x: 762, startPoint y: 117, endPoint x: 718, endPoint y: 118, distance: 44.0
click at [758, 118] on button "Care workers and care seekers sign in here" at bounding box center [784, 147] width 769 height 87
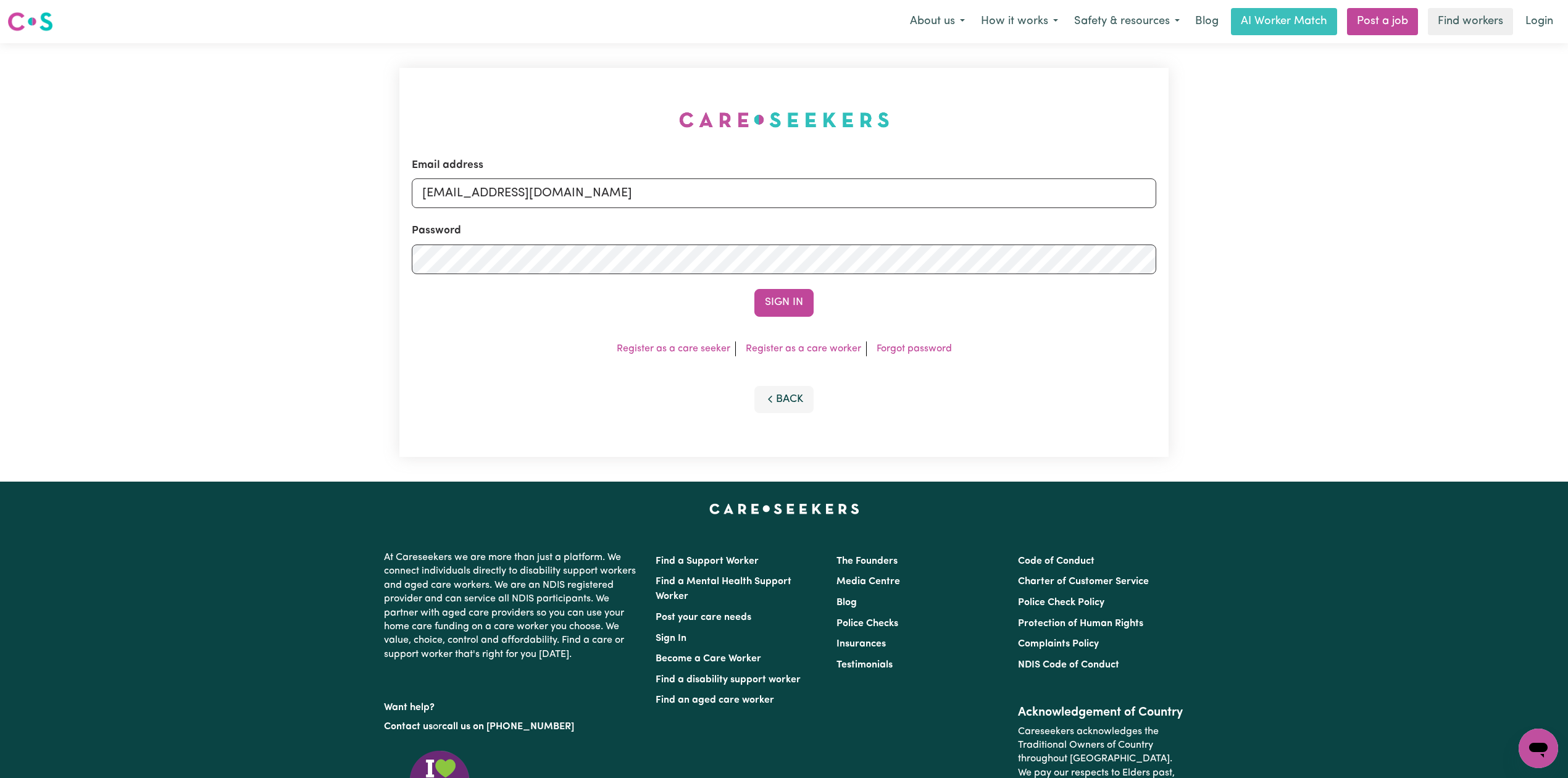
click at [482, 196] on div "Email address [EMAIL_ADDRESS][DOMAIN_NAME] Password Sign In Register as a care …" at bounding box center [784, 262] width 784 height 438
drag, startPoint x: 480, startPoint y: 193, endPoint x: 468, endPoint y: 230, distance: 38.9
click at [479, 198] on input "[EMAIL_ADDRESS][DOMAIN_NAME]" at bounding box center [784, 193] width 745 height 29
drag, startPoint x: 485, startPoint y: 191, endPoint x: 830, endPoint y: 223, distance: 346.5
click at [830, 223] on form "Email address Superuser~[EMAIL_ADDRESS][DOMAIN_NAME] Password Sign In" at bounding box center [784, 237] width 745 height 159
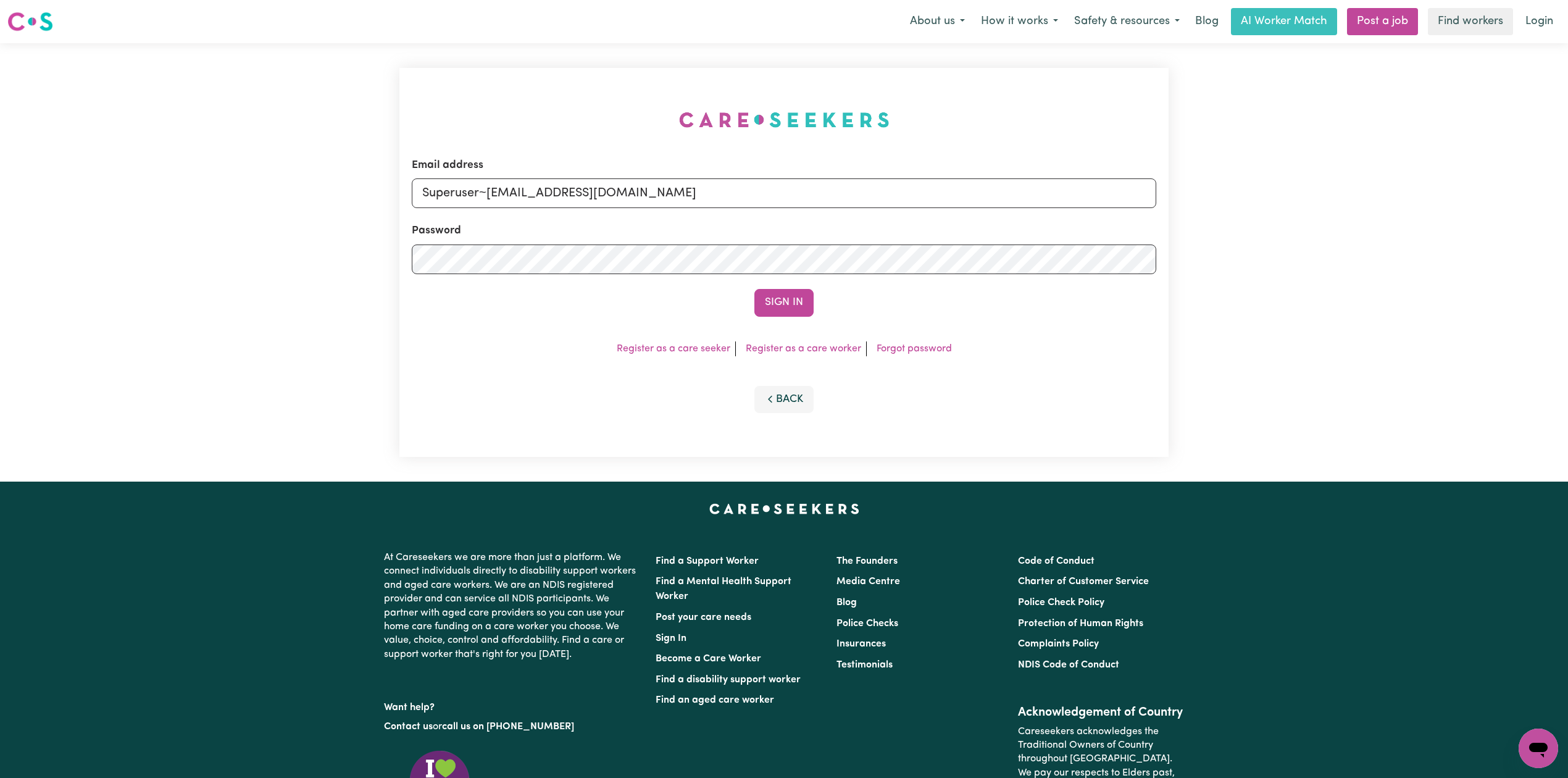
type input "Superuser~[EMAIL_ADDRESS][DOMAIN_NAME]"
click at [771, 304] on button "Sign In" at bounding box center [784, 302] width 60 height 27
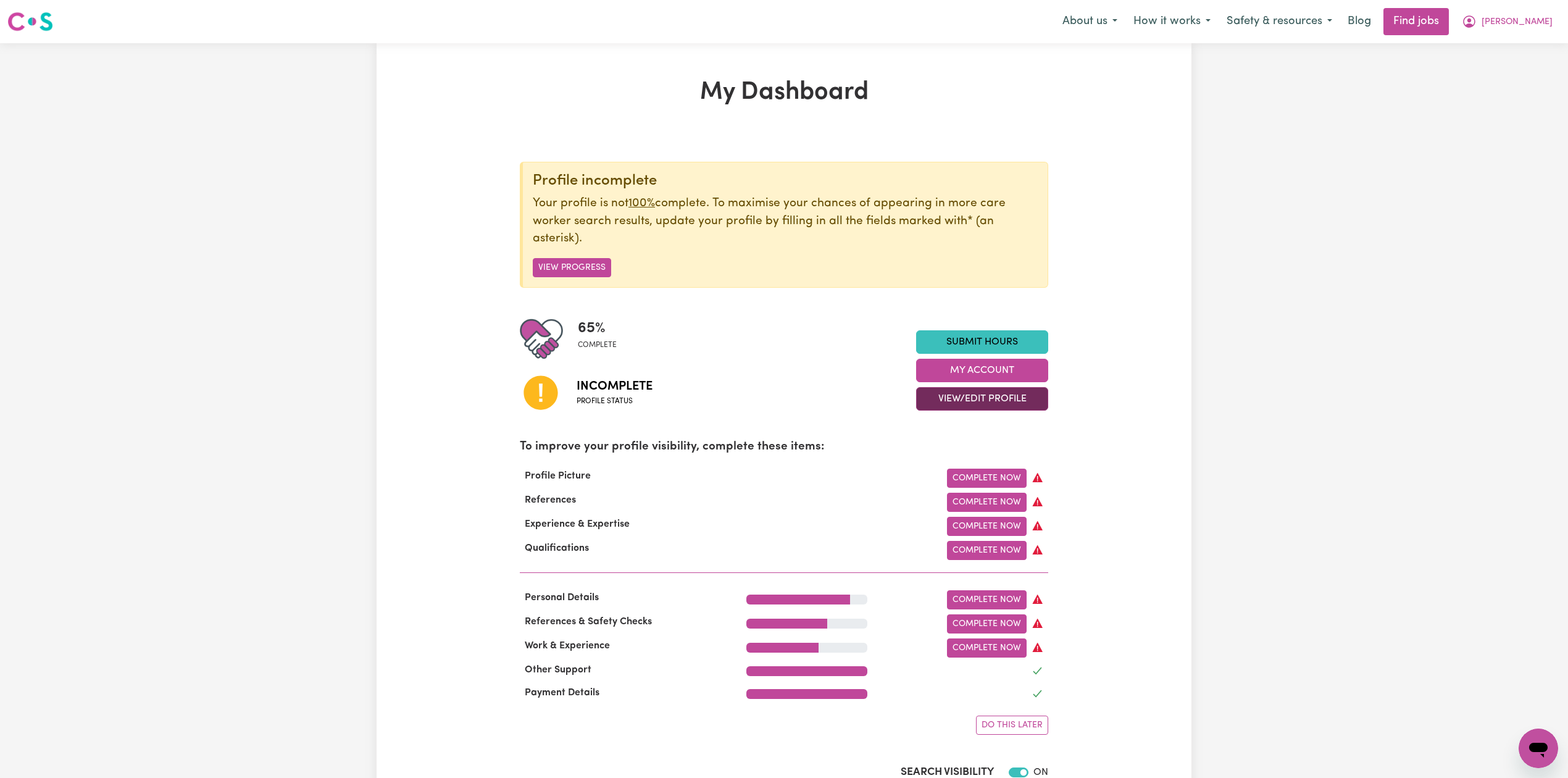
click at [939, 396] on button "View/Edit Profile" at bounding box center [982, 399] width 132 height 23
click at [945, 452] on link "Edit Profile" at bounding box center [974, 456] width 115 height 25
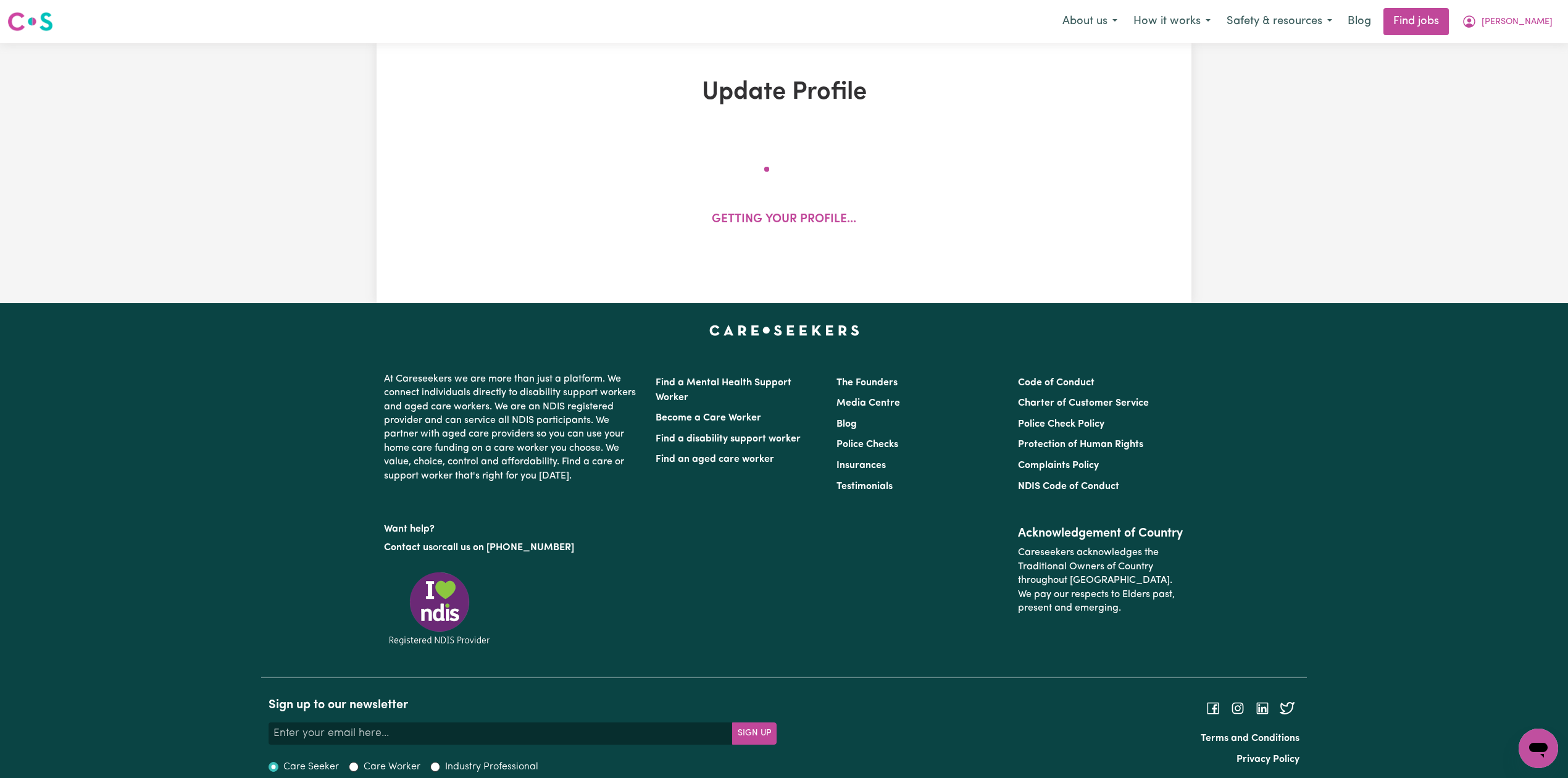
select select "[DEMOGRAPHIC_DATA]"
select select "Australian PR"
select select "Studying a healthcare related degree or qualification"
select select "45"
select select "70"
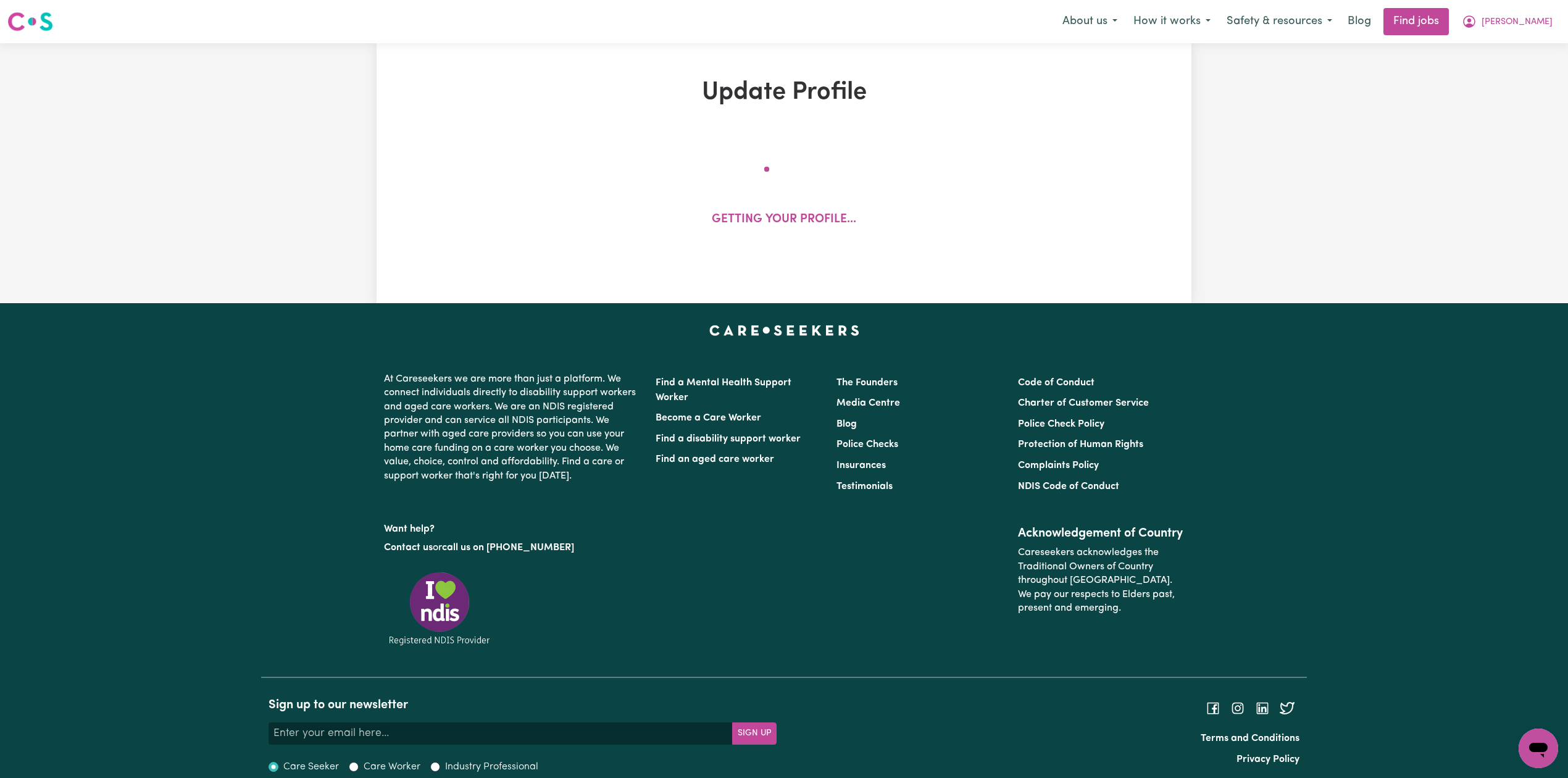
select select "80"
select select "120"
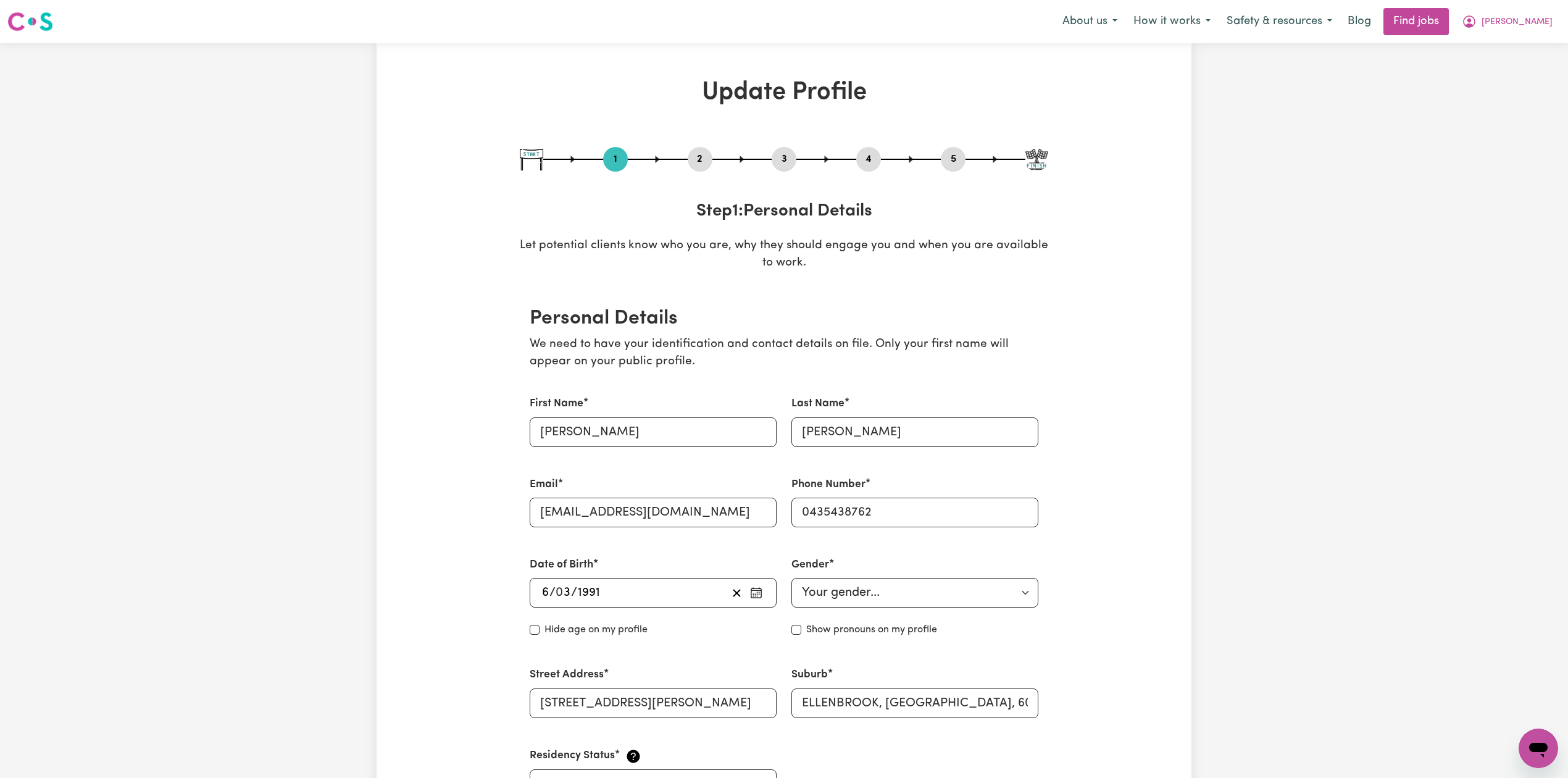
click at [697, 155] on button "2" at bounding box center [700, 159] width 25 height 16
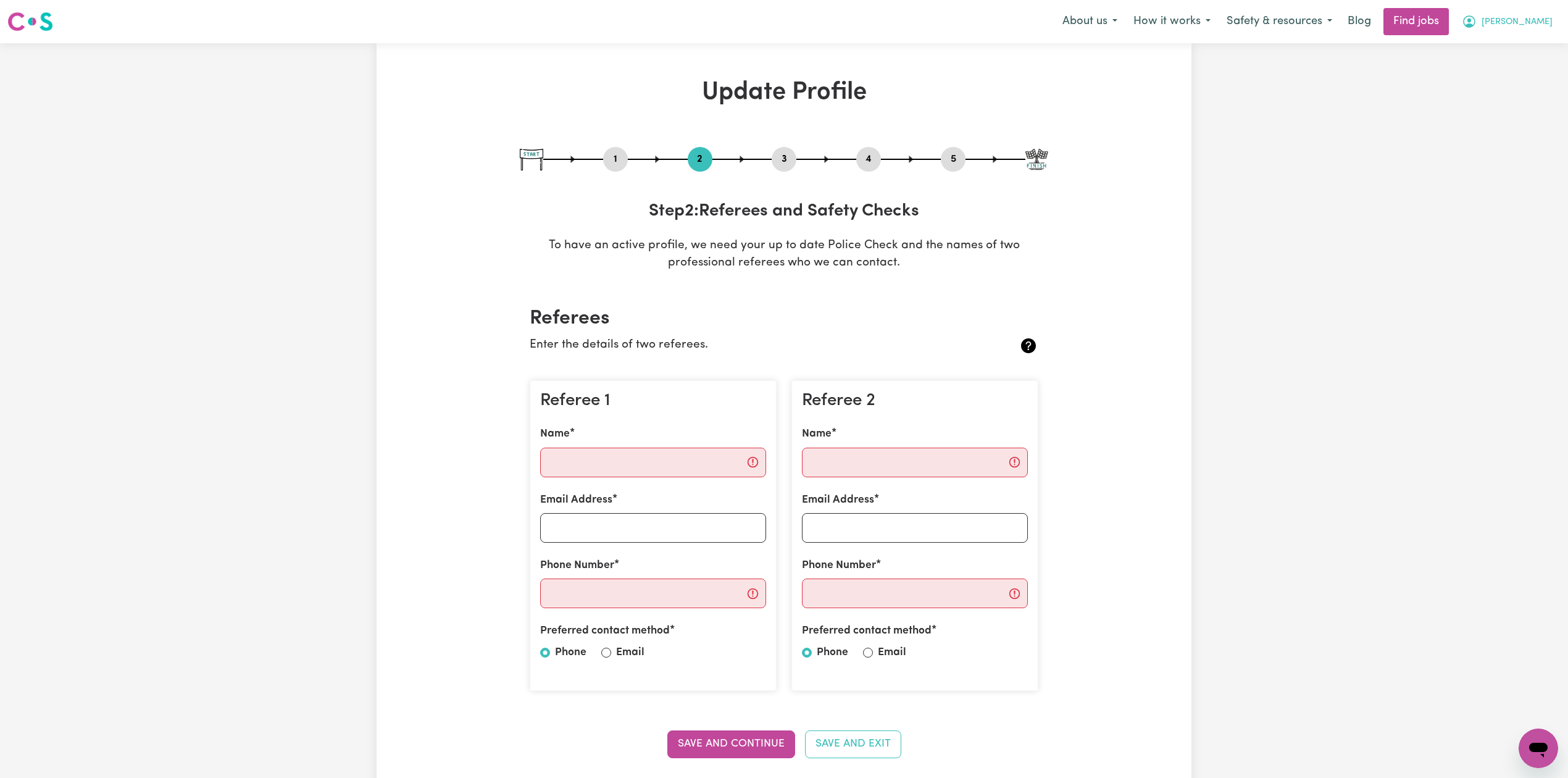
click at [1515, 30] on button "[PERSON_NAME]" at bounding box center [1508, 22] width 107 height 26
click at [1503, 102] on link "Logout" at bounding box center [1512, 94] width 97 height 23
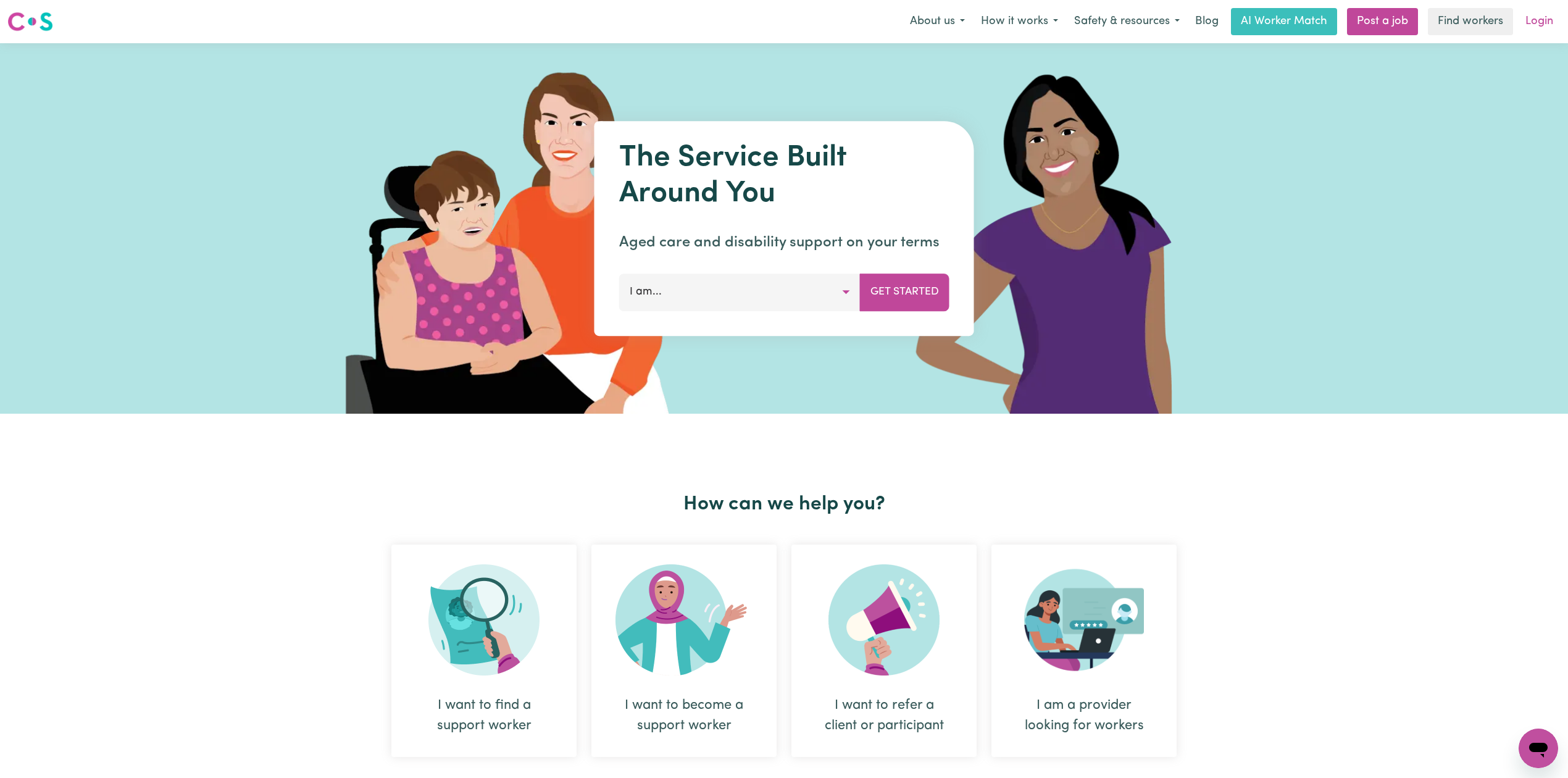
click at [1556, 23] on link "Login" at bounding box center [1539, 21] width 43 height 27
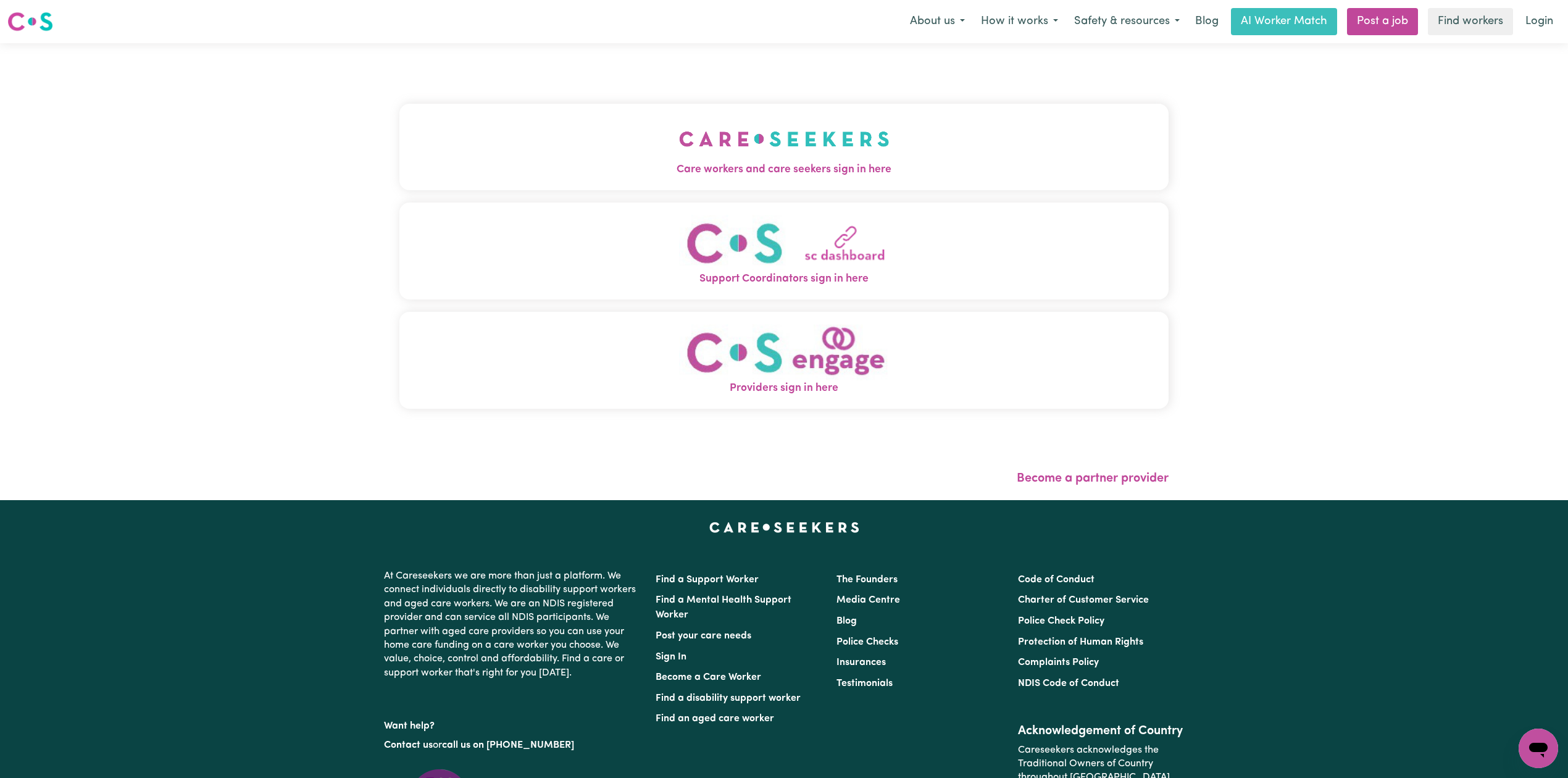
click at [581, 84] on div "Care workers and care seekers sign in here Support Coordinators sign in here Pr…" at bounding box center [784, 262] width 769 height 389
click at [541, 148] on button "Care workers and care seekers sign in here" at bounding box center [784, 147] width 769 height 87
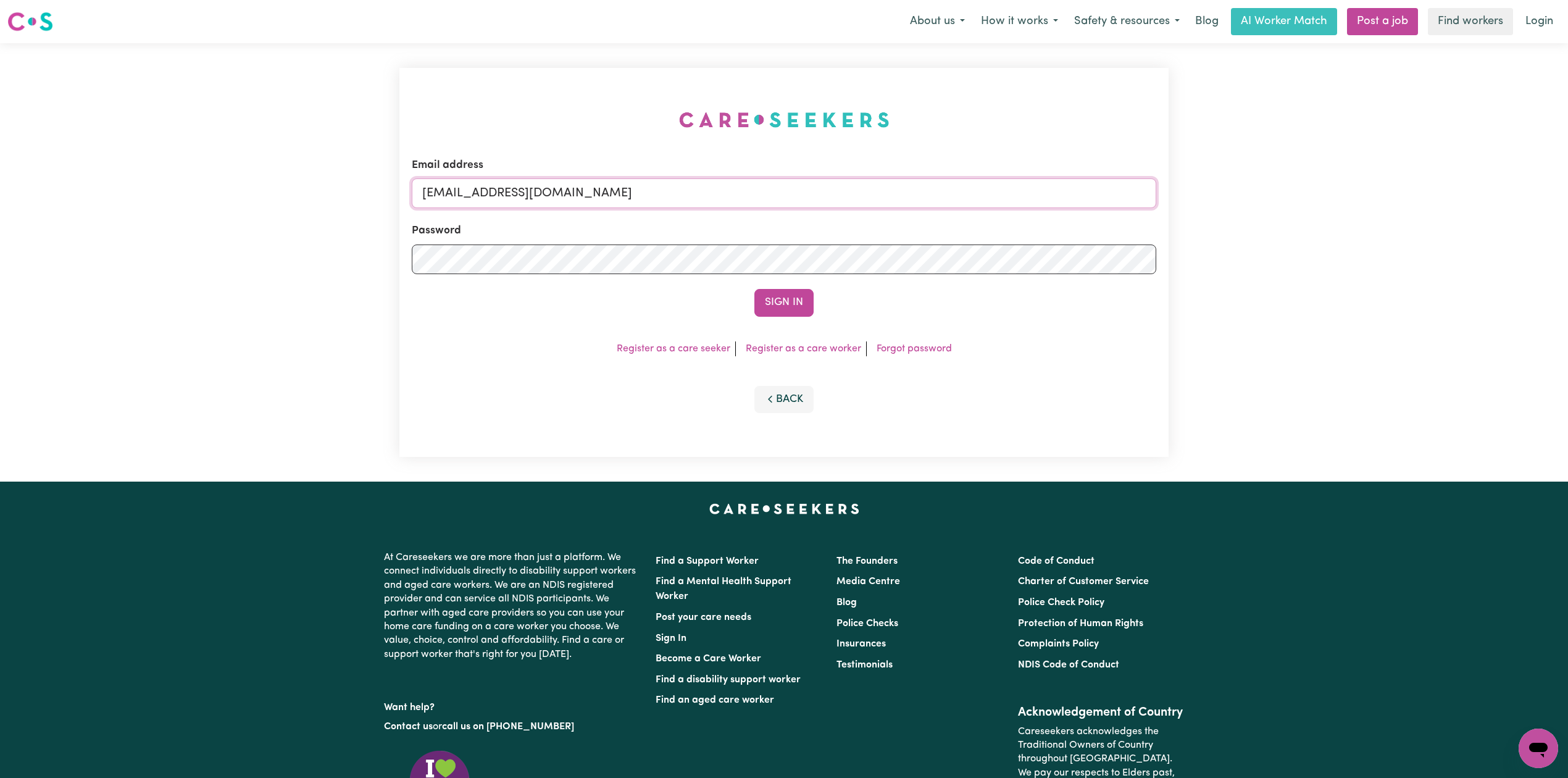
drag, startPoint x: 502, startPoint y: 194, endPoint x: 482, endPoint y: 226, distance: 37.7
click at [502, 195] on input "[EMAIL_ADDRESS][DOMAIN_NAME]" at bounding box center [784, 193] width 745 height 29
drag, startPoint x: 487, startPoint y: 183, endPoint x: 844, endPoint y: 223, distance: 359.2
click at [844, 223] on form "Email address Superuser~[EMAIL_ADDRESS][DOMAIN_NAME] Password Sign In" at bounding box center [784, 237] width 745 height 159
type input "Superuser~[EMAIL_ADDRESS][DOMAIN_NAME]"
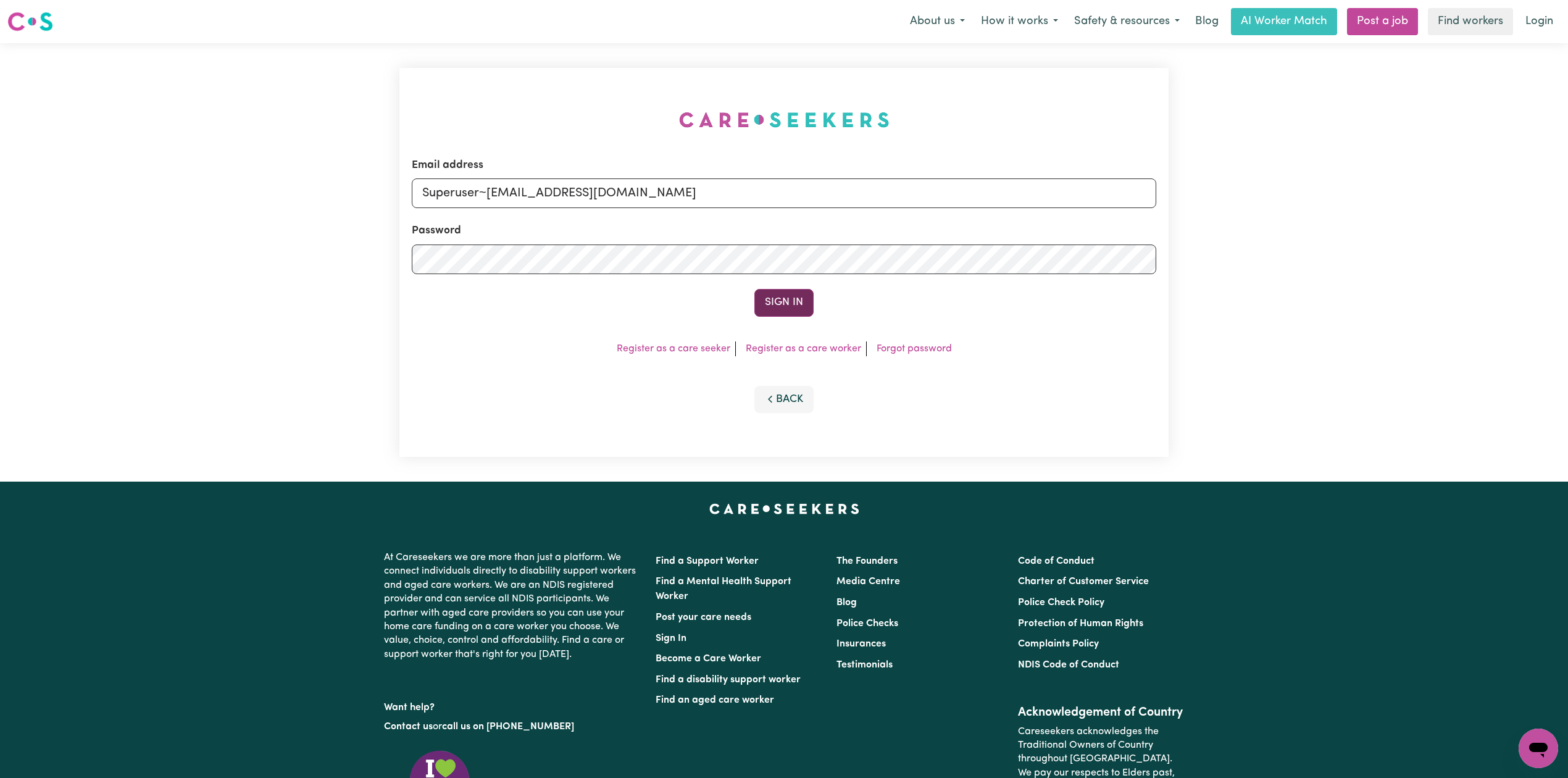
click at [801, 302] on button "Sign In" at bounding box center [784, 302] width 60 height 27
